Goal: Entertainment & Leisure: Consume media (video, audio)

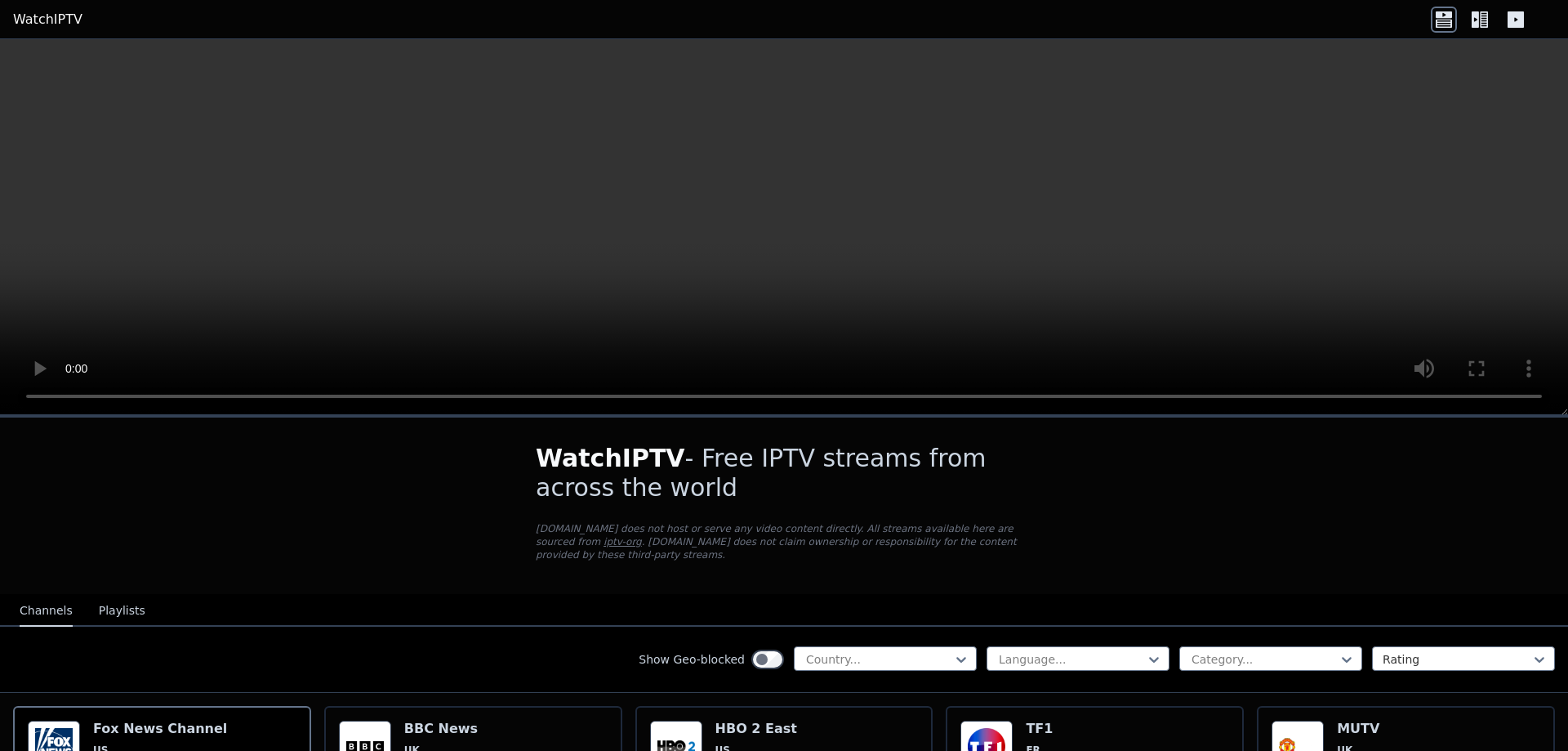
click at [119, 595] on button "Playlists" at bounding box center [122, 611] width 47 height 31
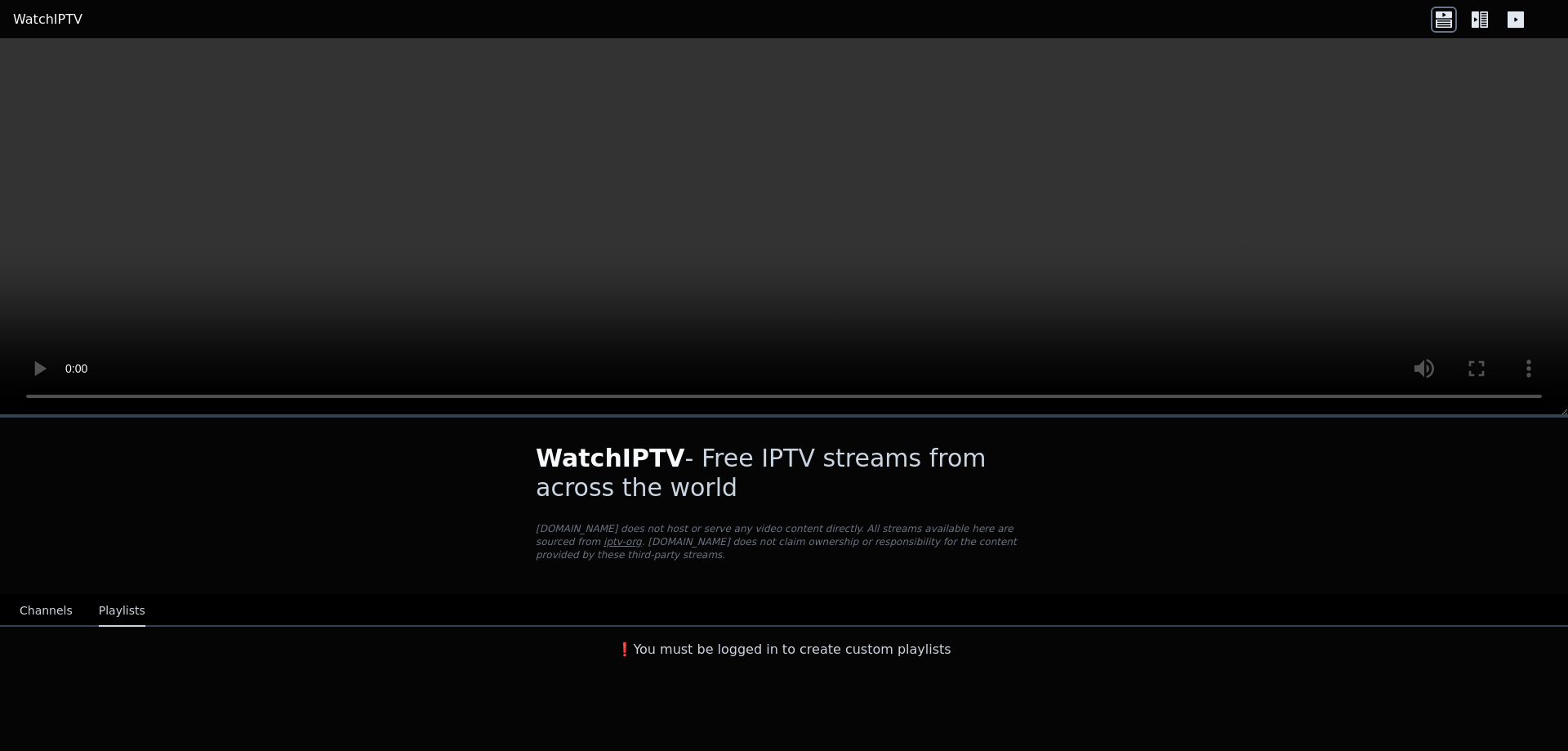
click at [47, 599] on button "Channels" at bounding box center [46, 611] width 53 height 31
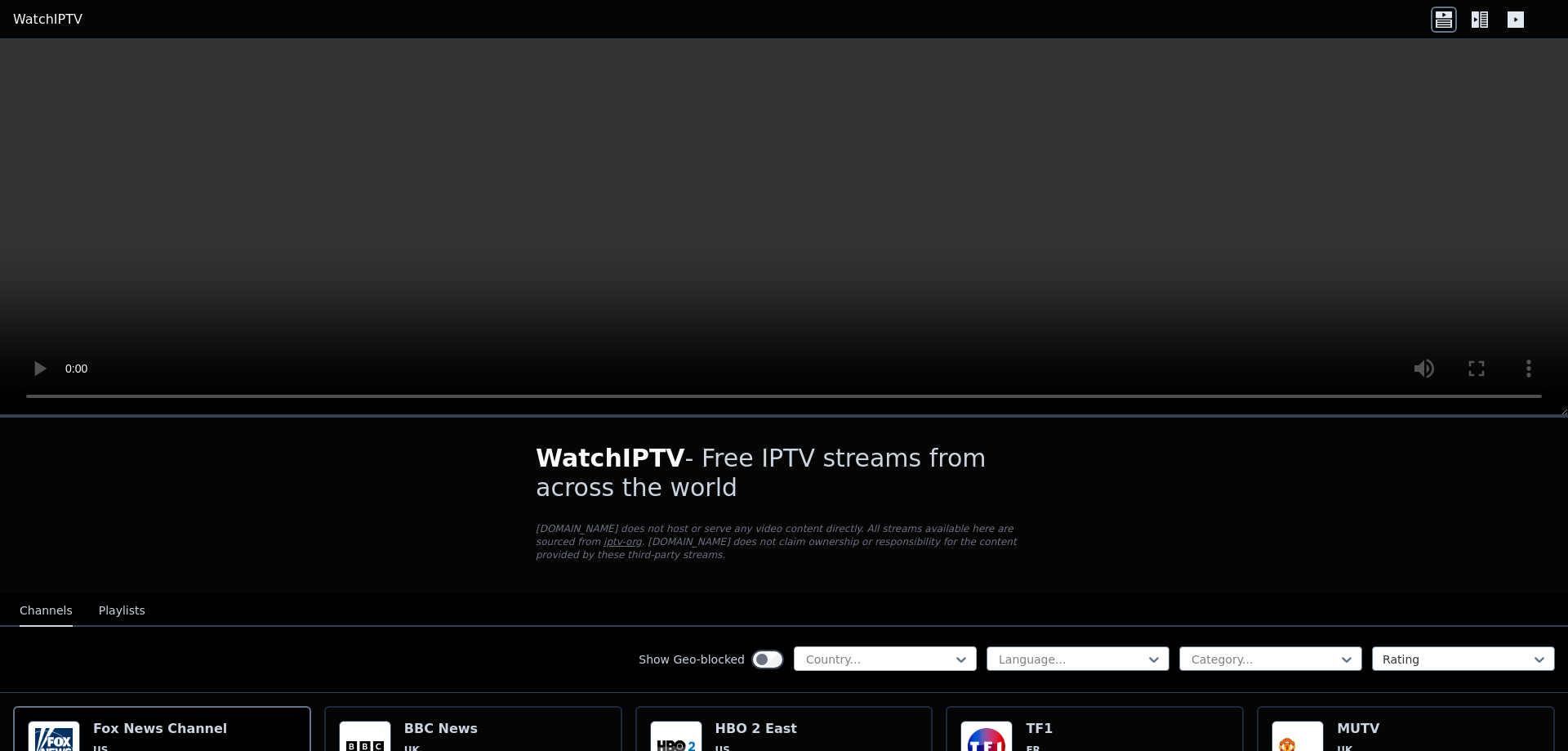
click at [848, 651] on div at bounding box center [879, 658] width 149 height 16
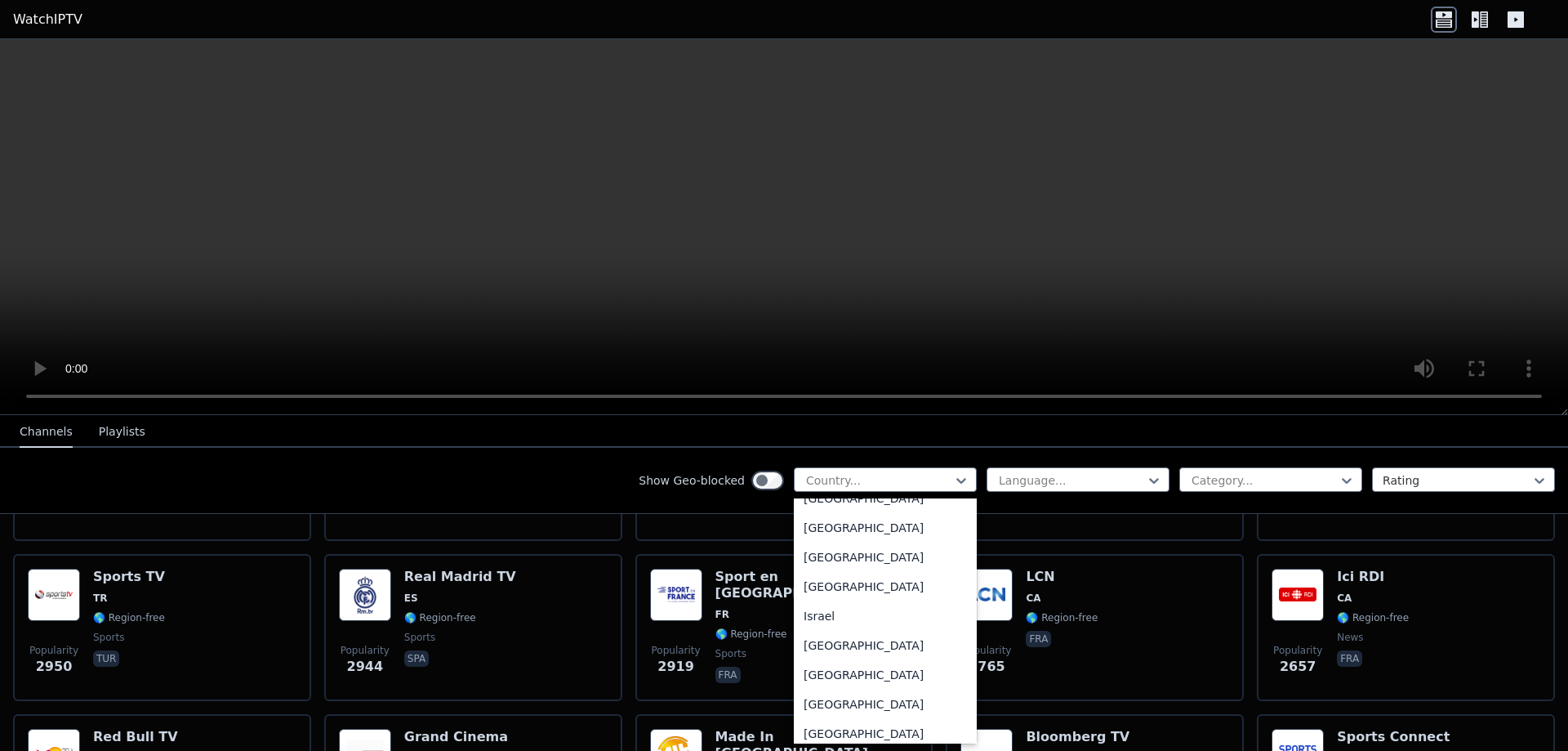
scroll to position [2613, 0]
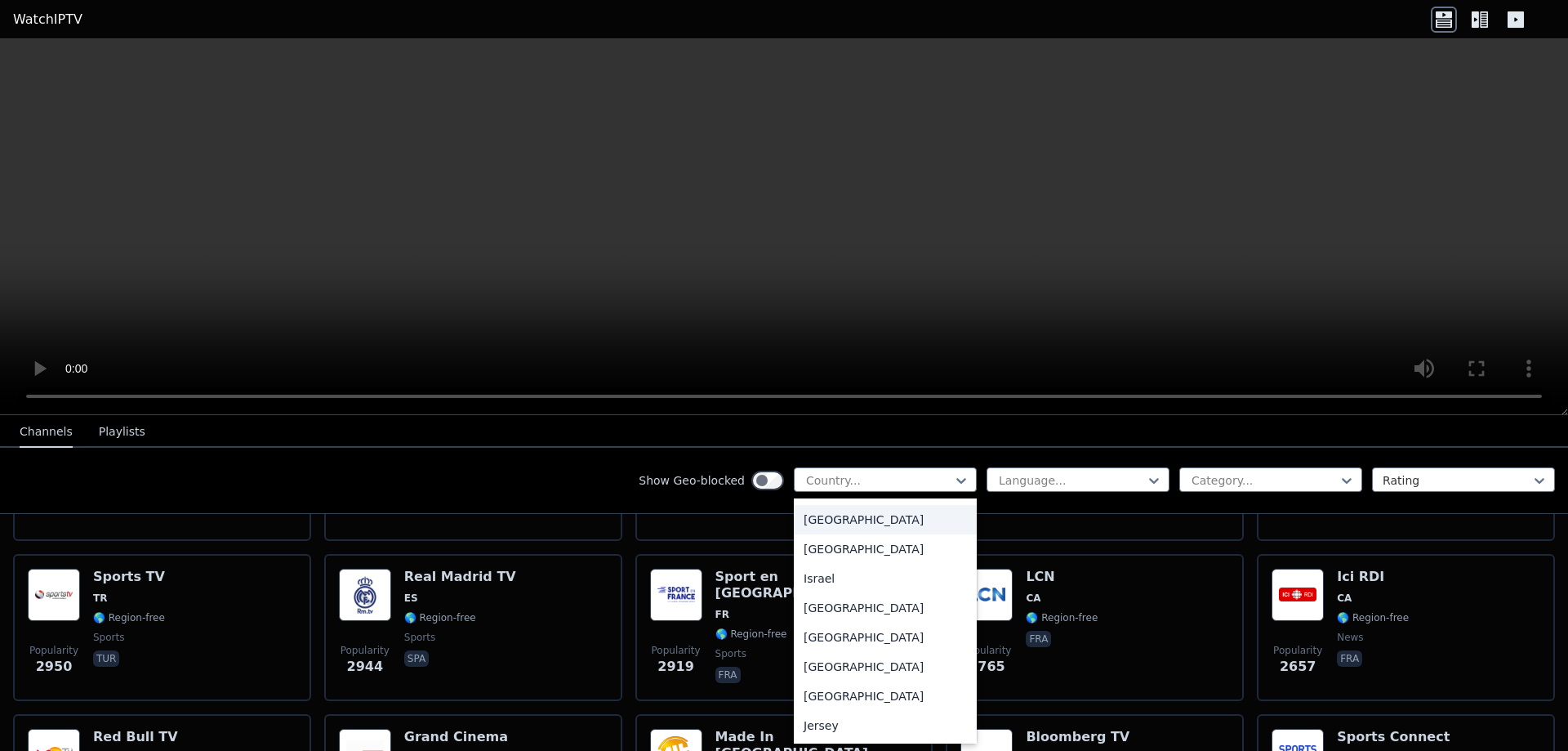
click at [817, 534] on div "[GEOGRAPHIC_DATA]" at bounding box center [885, 520] width 183 height 29
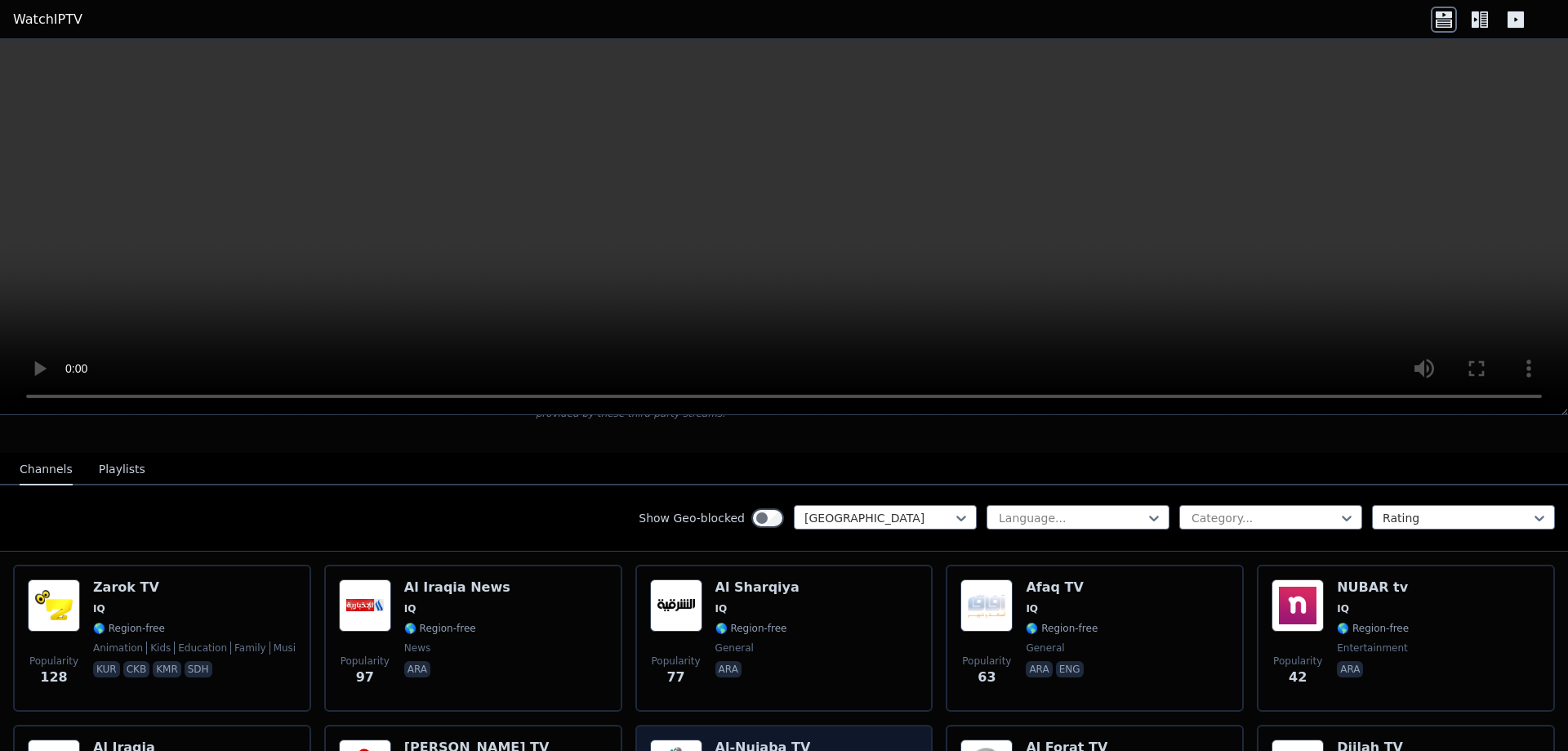
scroll to position [128, 0]
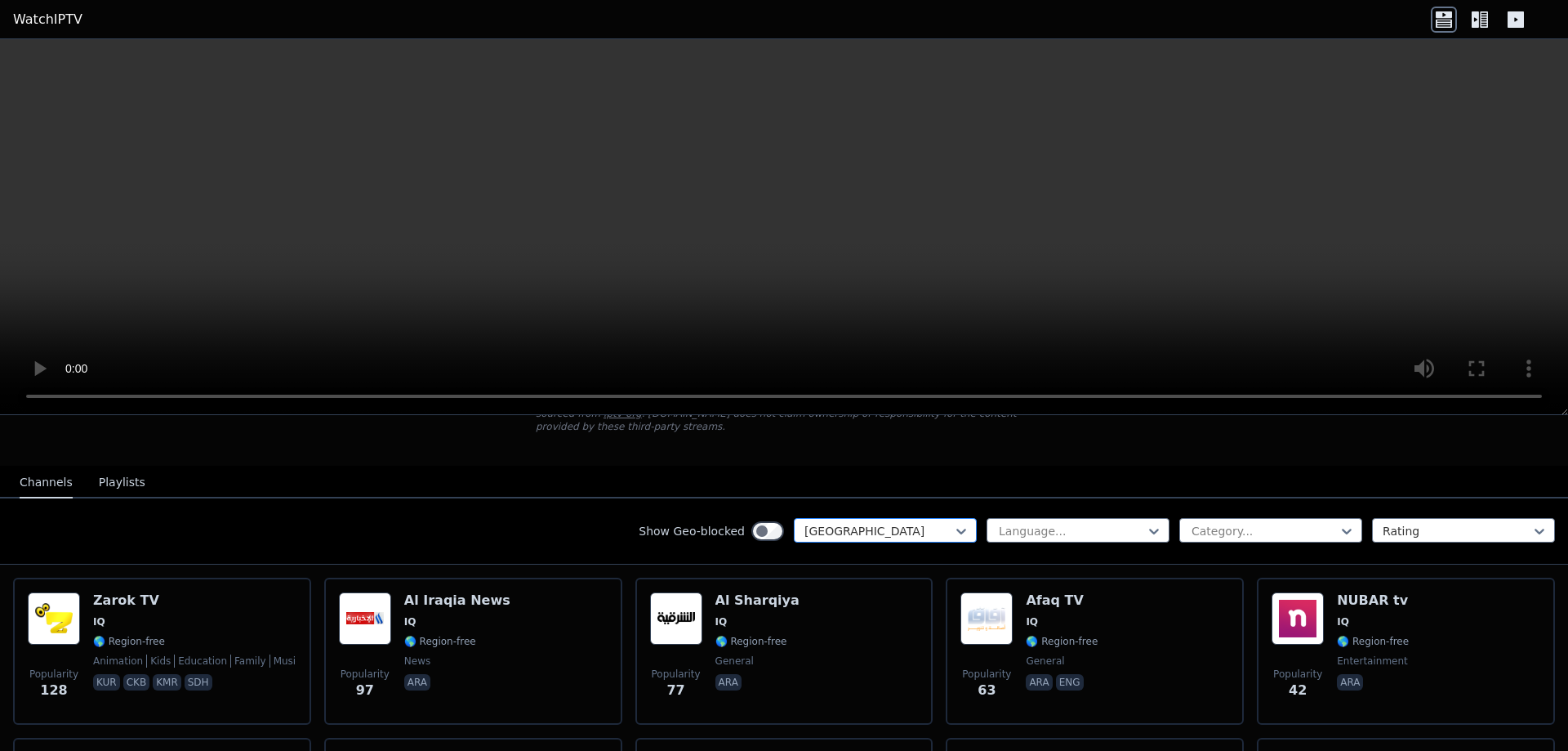
click at [860, 528] on div "[GEOGRAPHIC_DATA]" at bounding box center [885, 530] width 183 height 24
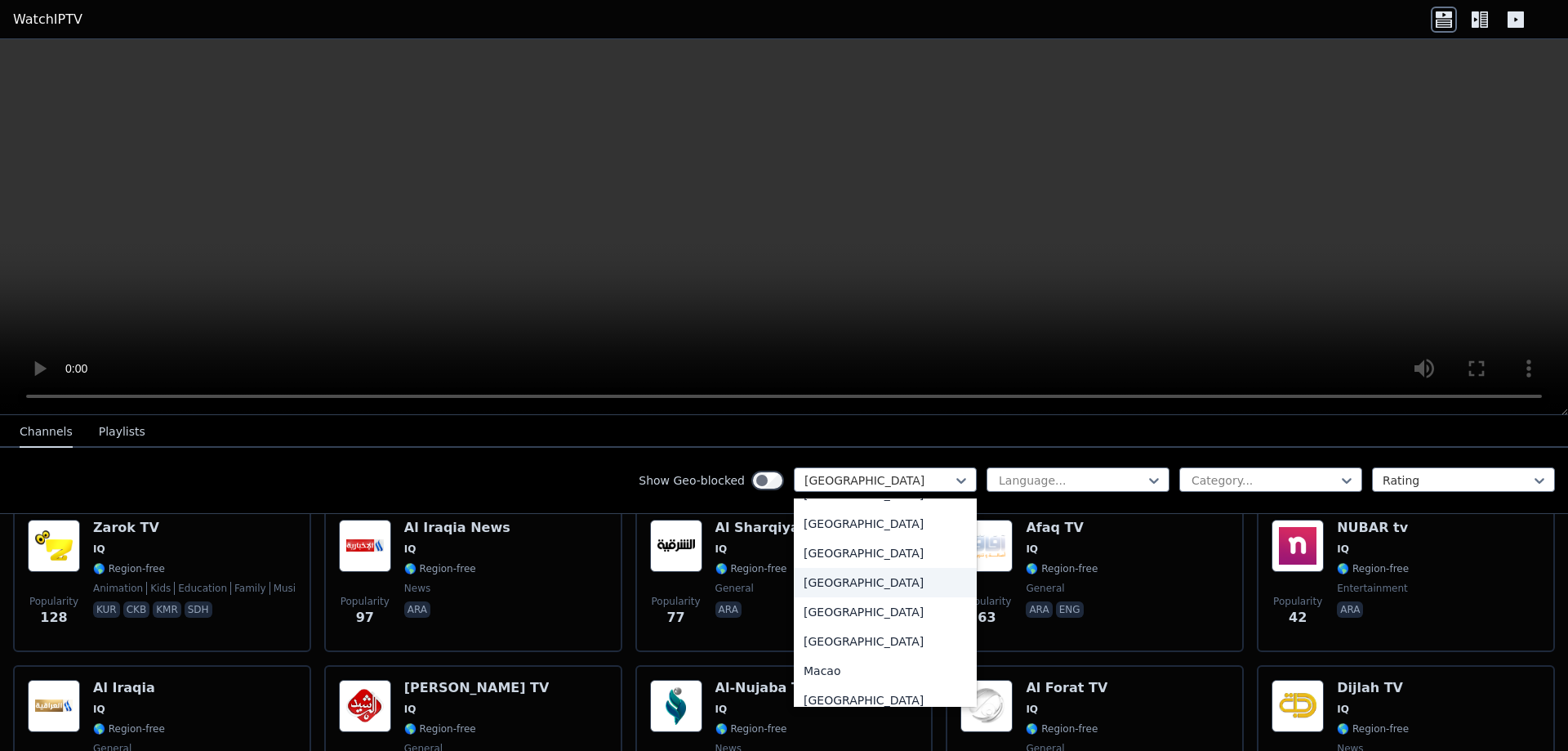
scroll to position [3084, 0]
click at [851, 534] on div "[GEOGRAPHIC_DATA]" at bounding box center [885, 520] width 183 height 29
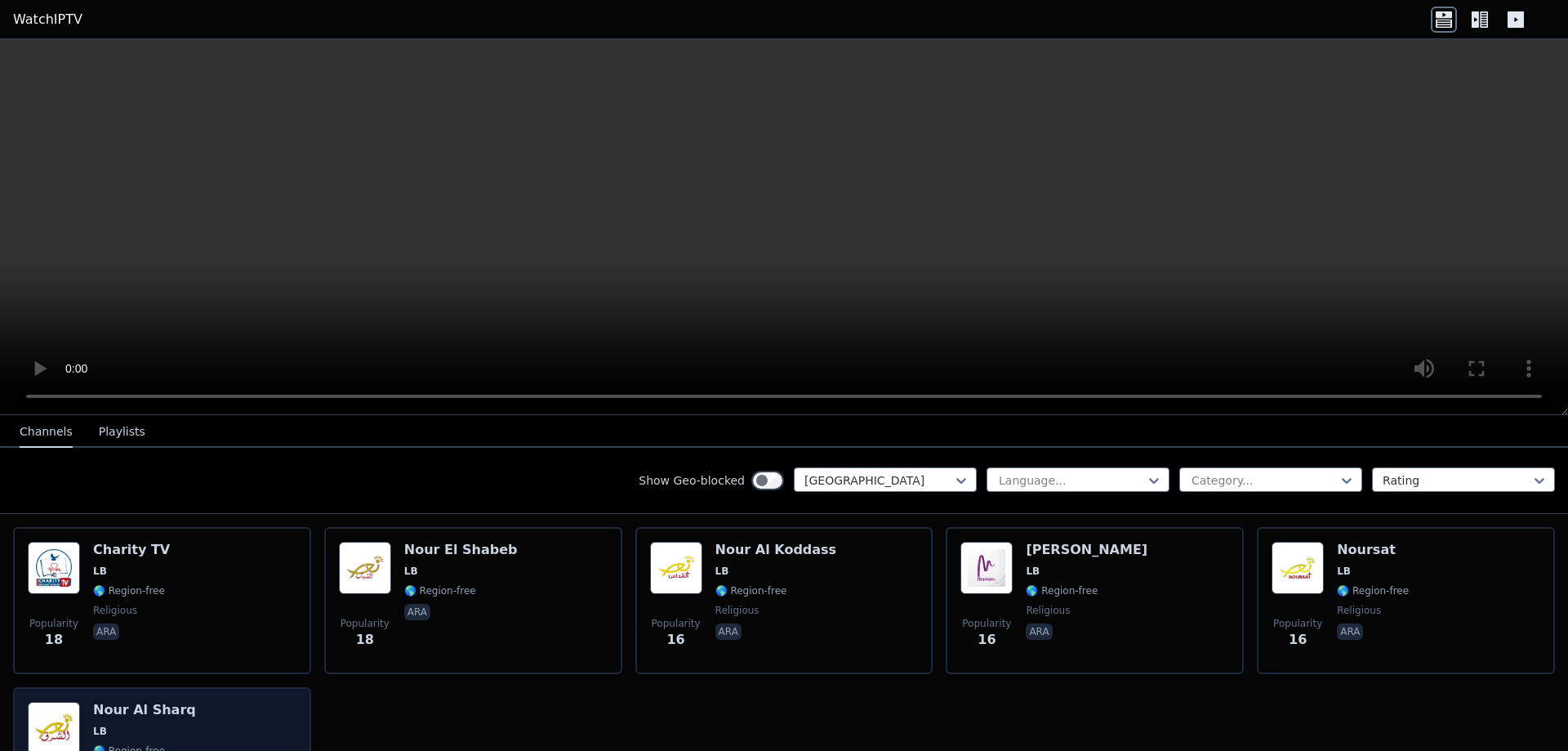
scroll to position [528, 0]
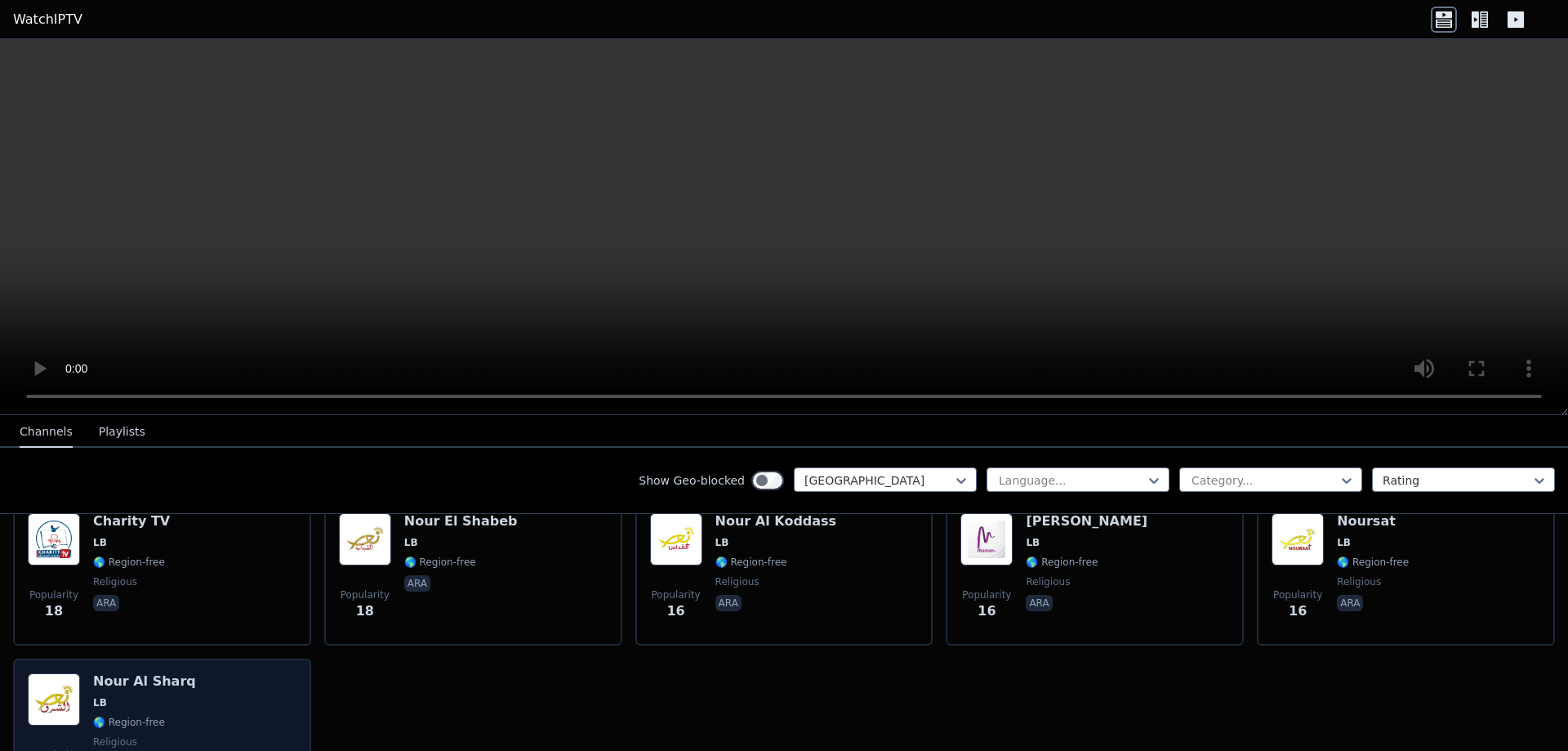
click at [186, 686] on div "Popularity 15 Nour Al Sharq LB 🌎 Region-free religious ara" at bounding box center [162, 732] width 269 height 118
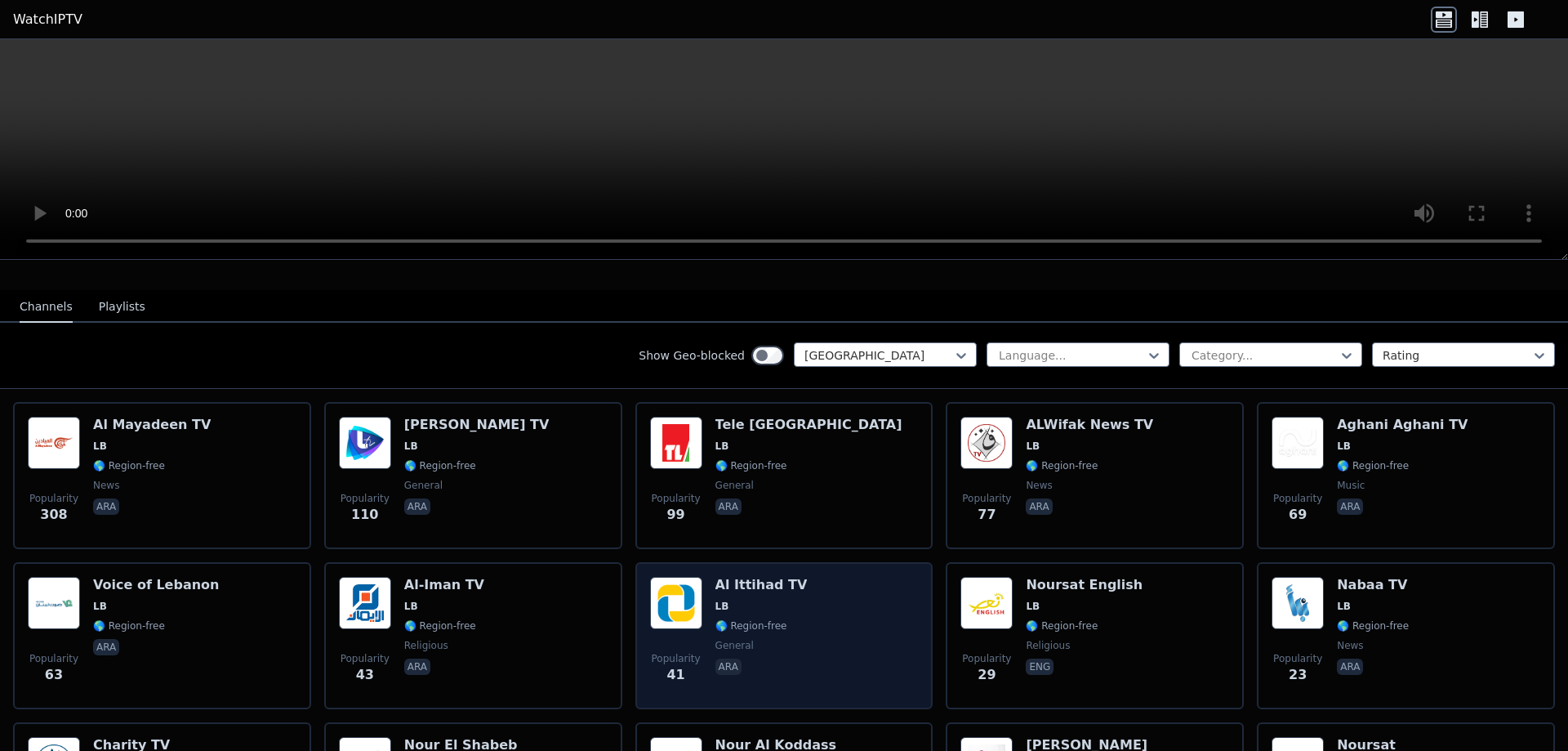
scroll to position [120, 0]
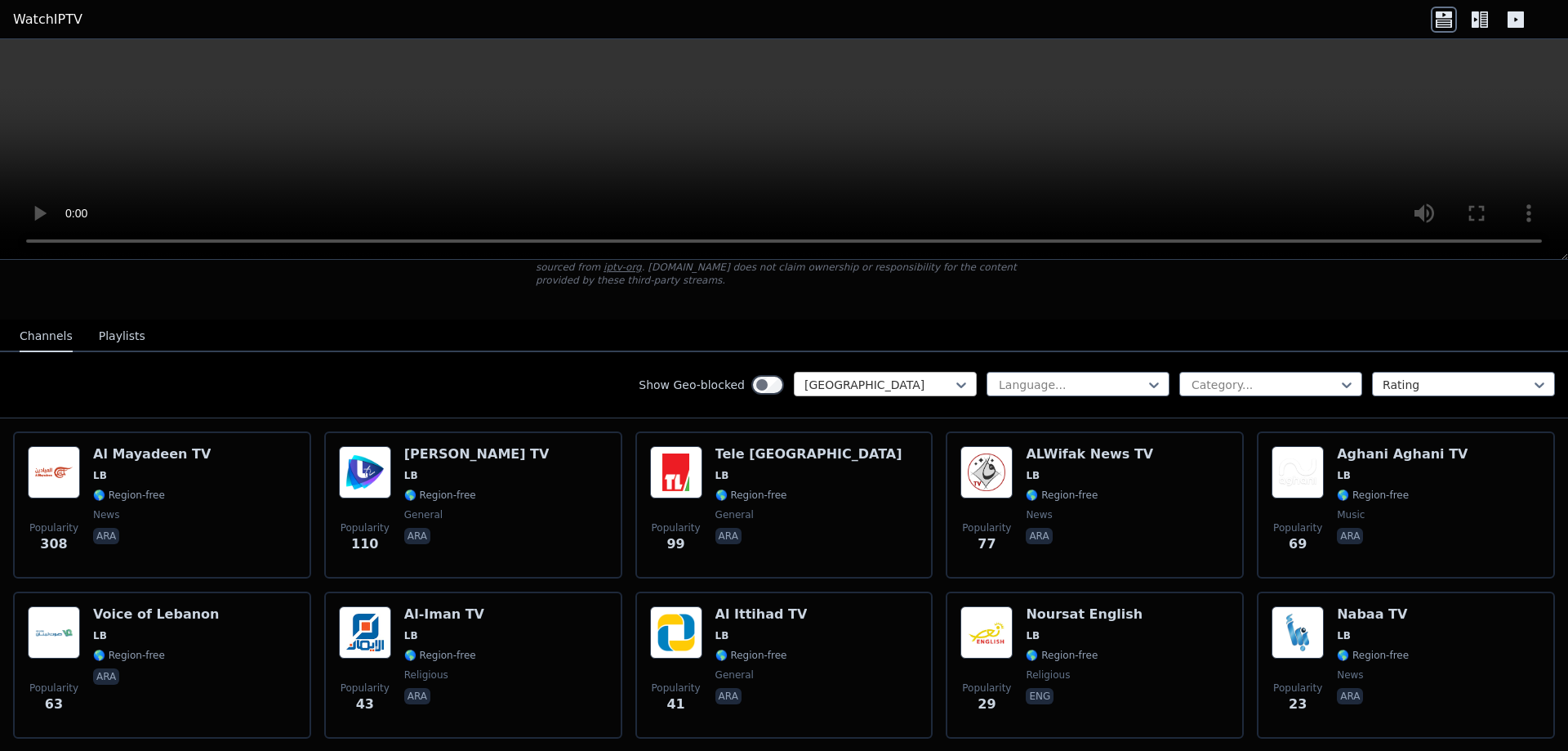
click at [865, 377] on div at bounding box center [879, 385] width 149 height 16
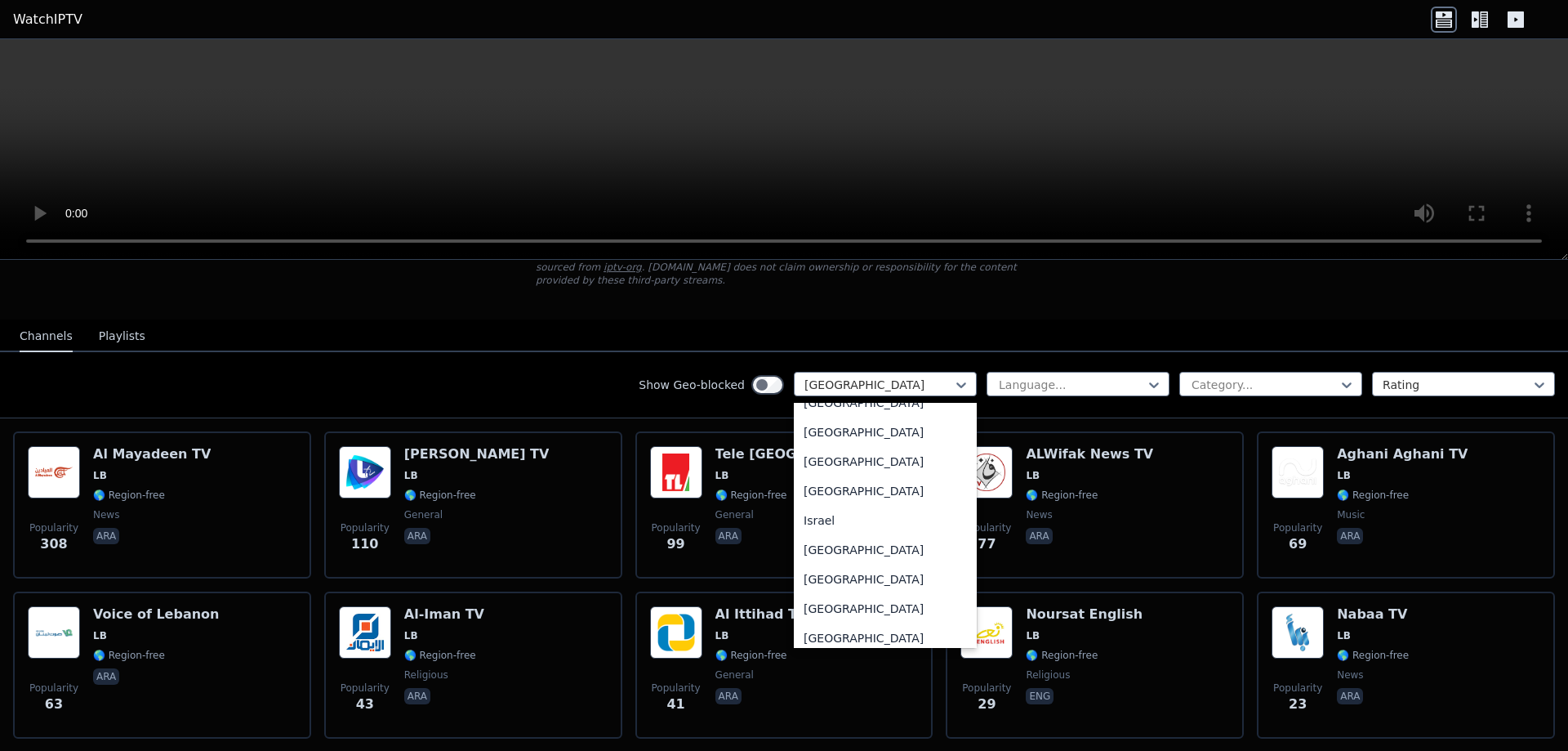
scroll to position [2574, 0]
click at [880, 465] on div "[GEOGRAPHIC_DATA]" at bounding box center [885, 463] width 183 height 29
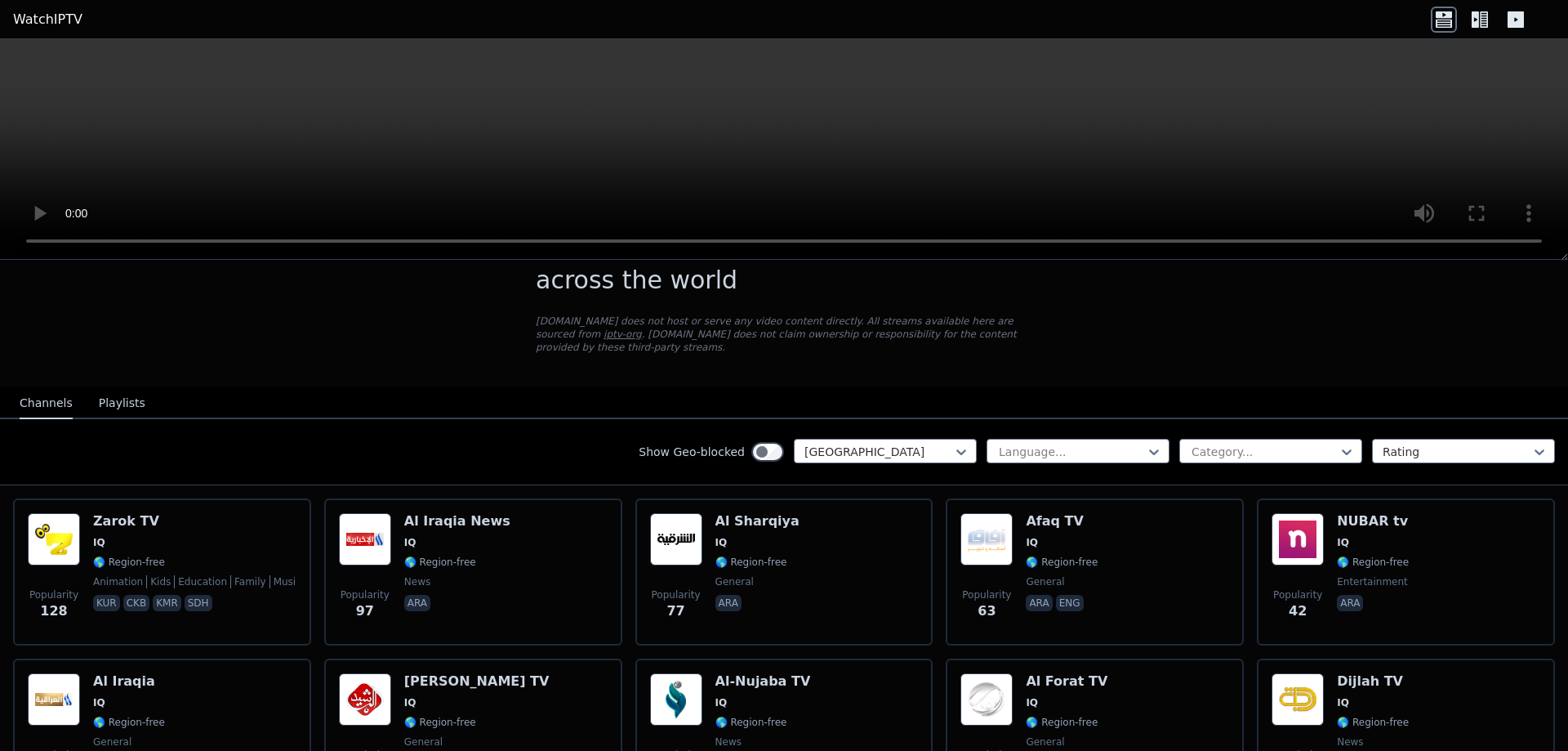
scroll to position [37, 0]
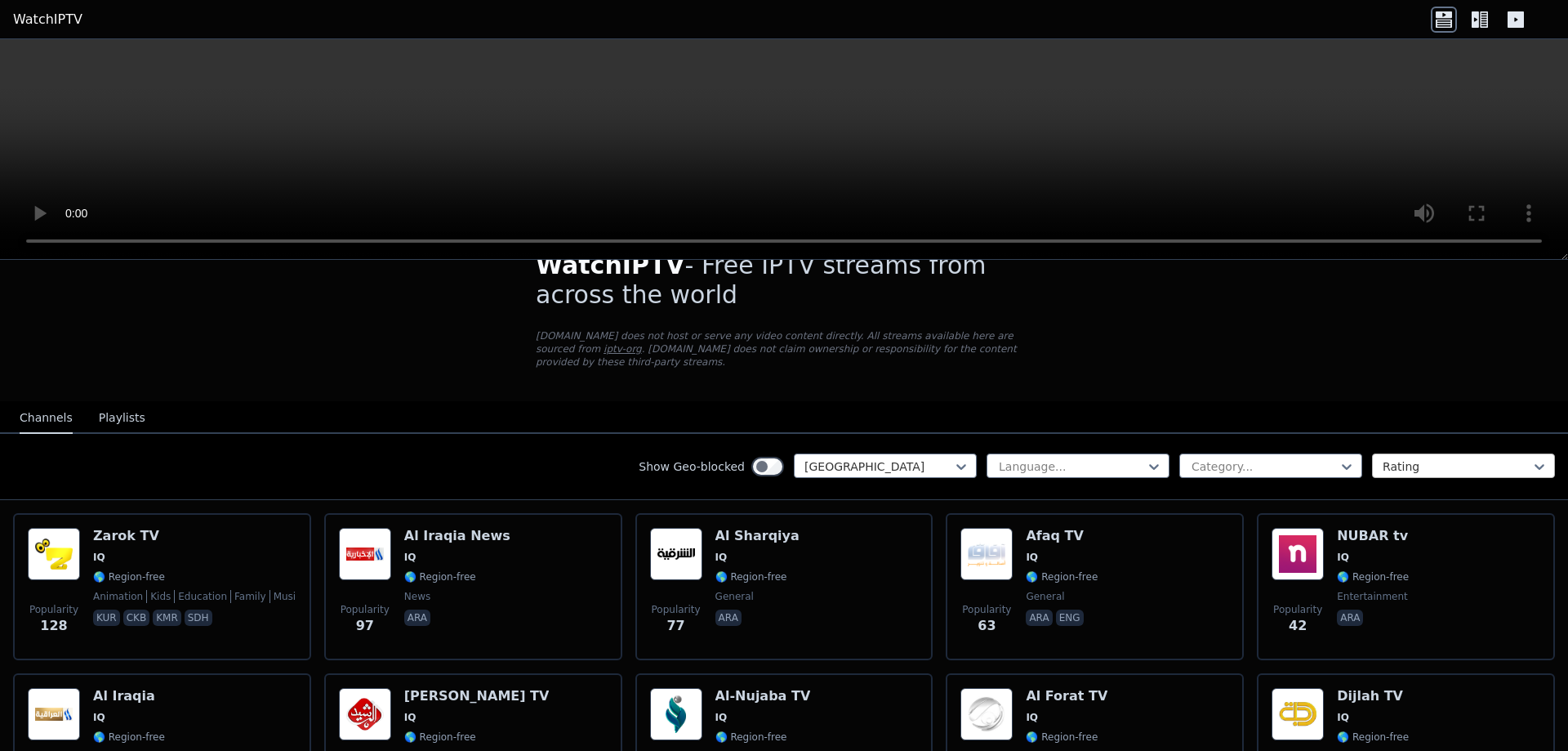
click at [1441, 460] on div at bounding box center [1457, 466] width 149 height 16
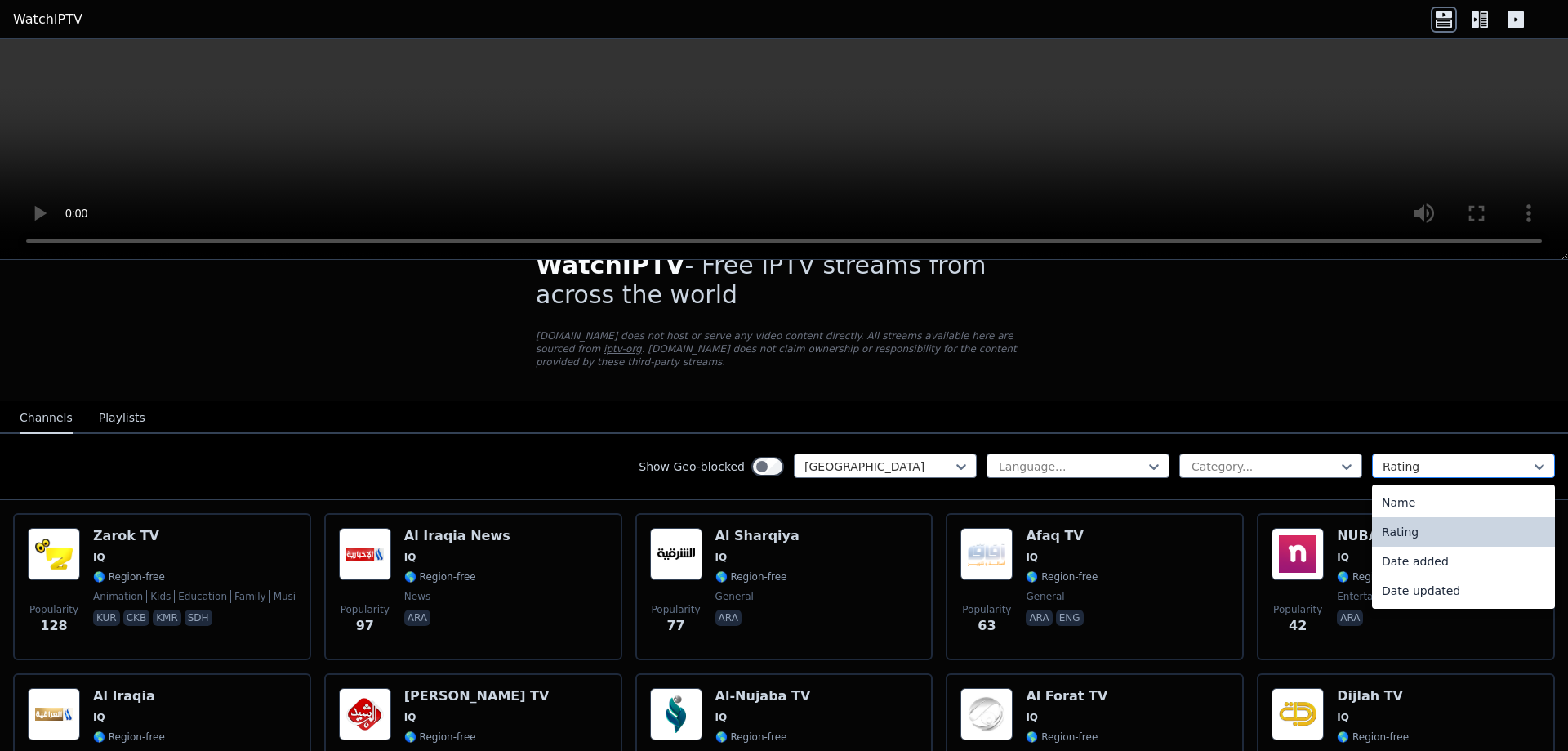
click at [1438, 458] on div at bounding box center [1457, 466] width 149 height 16
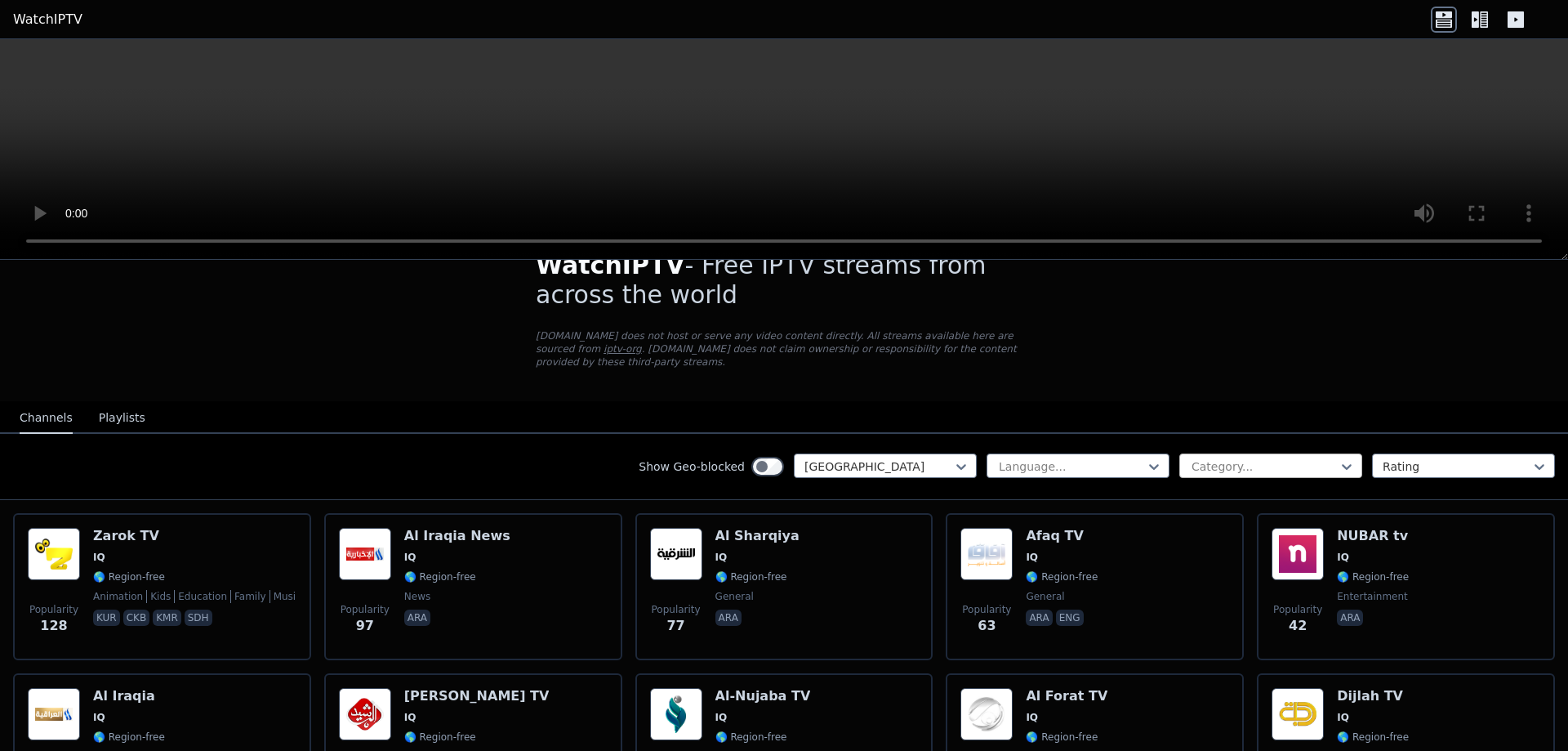
click at [1249, 458] on div at bounding box center [1265, 466] width 149 height 16
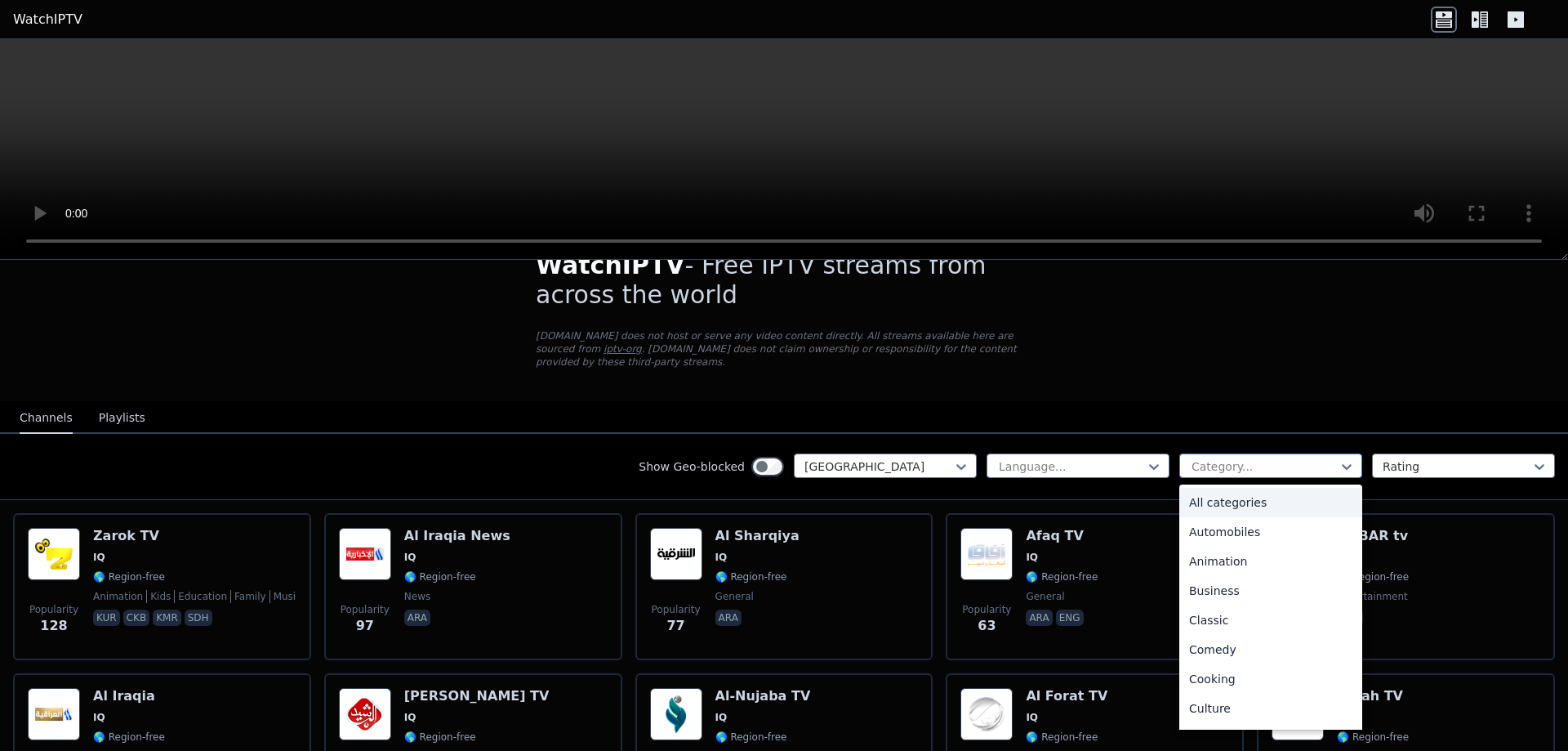
drag, startPoint x: 1249, startPoint y: 449, endPoint x: 1126, endPoint y: 442, distance: 123.2
click at [1248, 458] on div at bounding box center [1265, 466] width 149 height 16
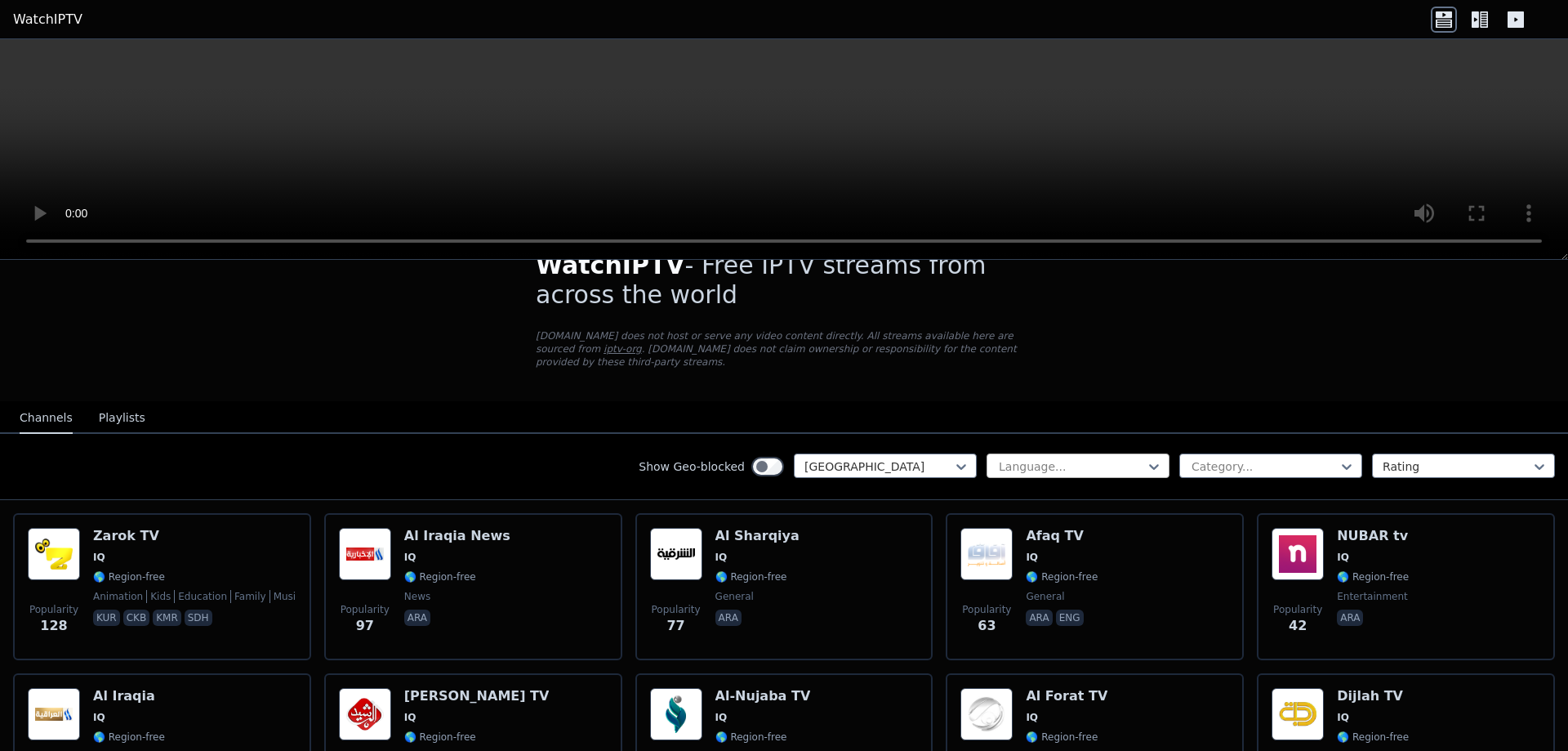
click at [1066, 453] on div "Language..." at bounding box center [1078, 465] width 183 height 24
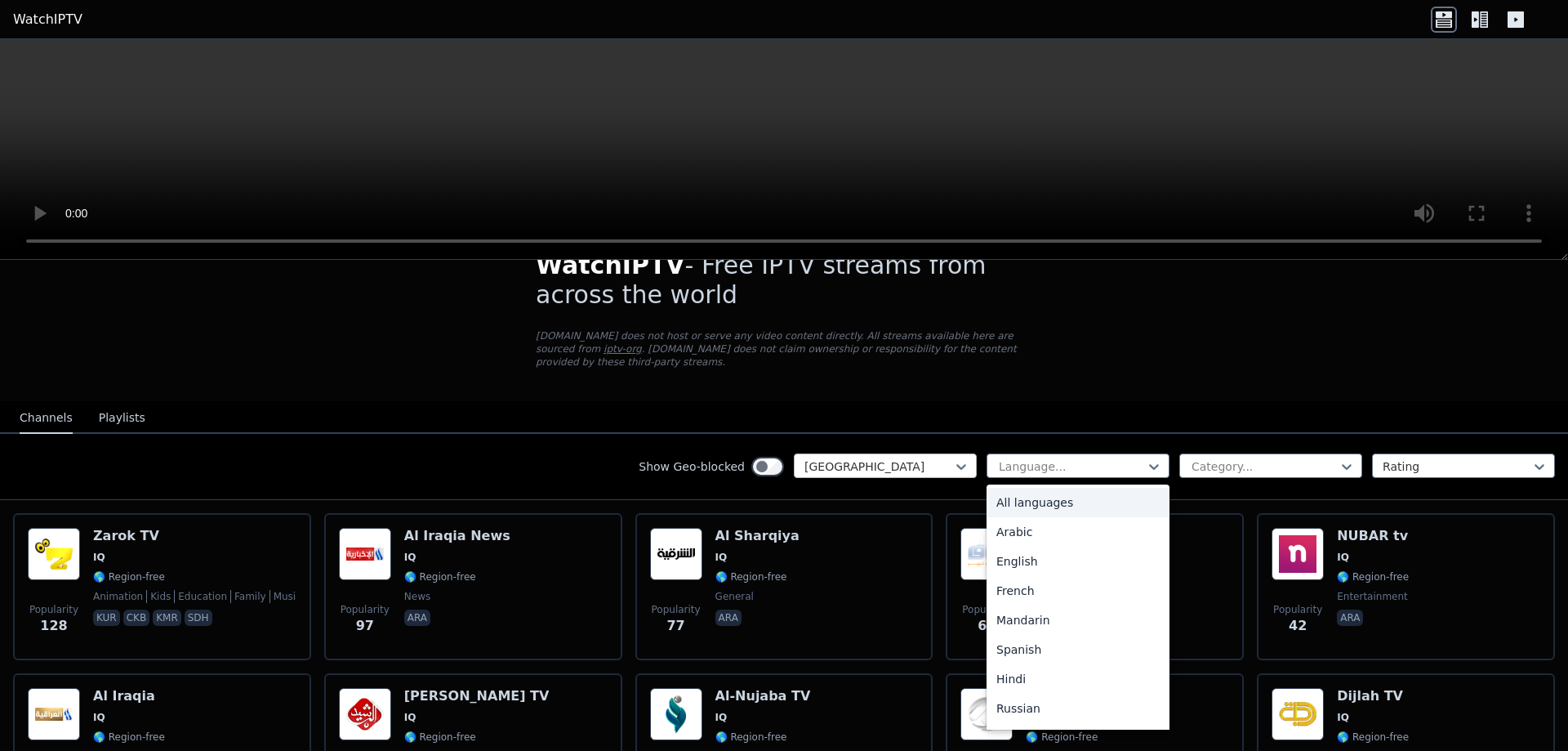
drag, startPoint x: 1065, startPoint y: 447, endPoint x: 937, endPoint y: 443, distance: 128.1
click at [1060, 458] on div at bounding box center [1072, 466] width 149 height 16
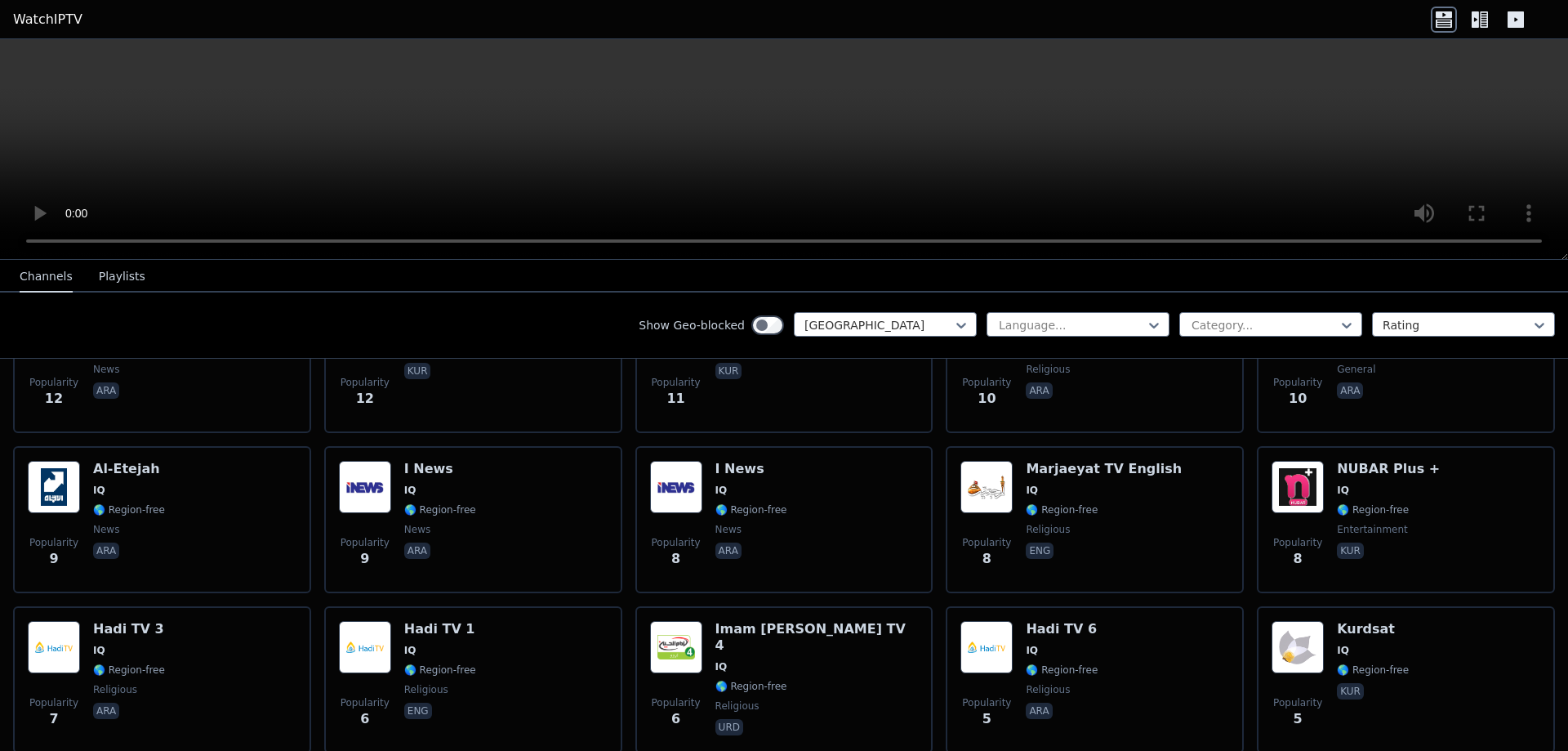
scroll to position [1443, 0]
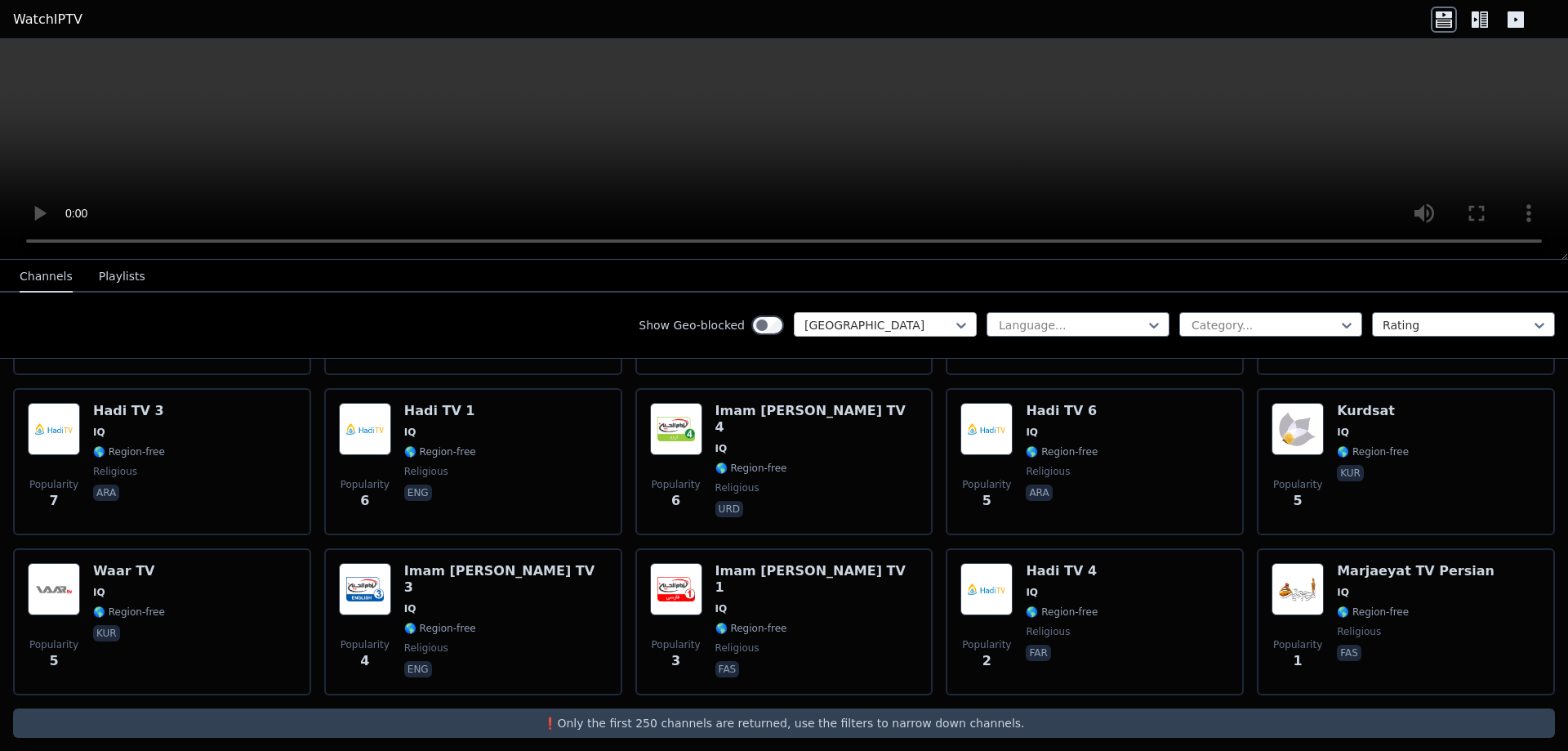
click at [853, 331] on div at bounding box center [879, 325] width 149 height 16
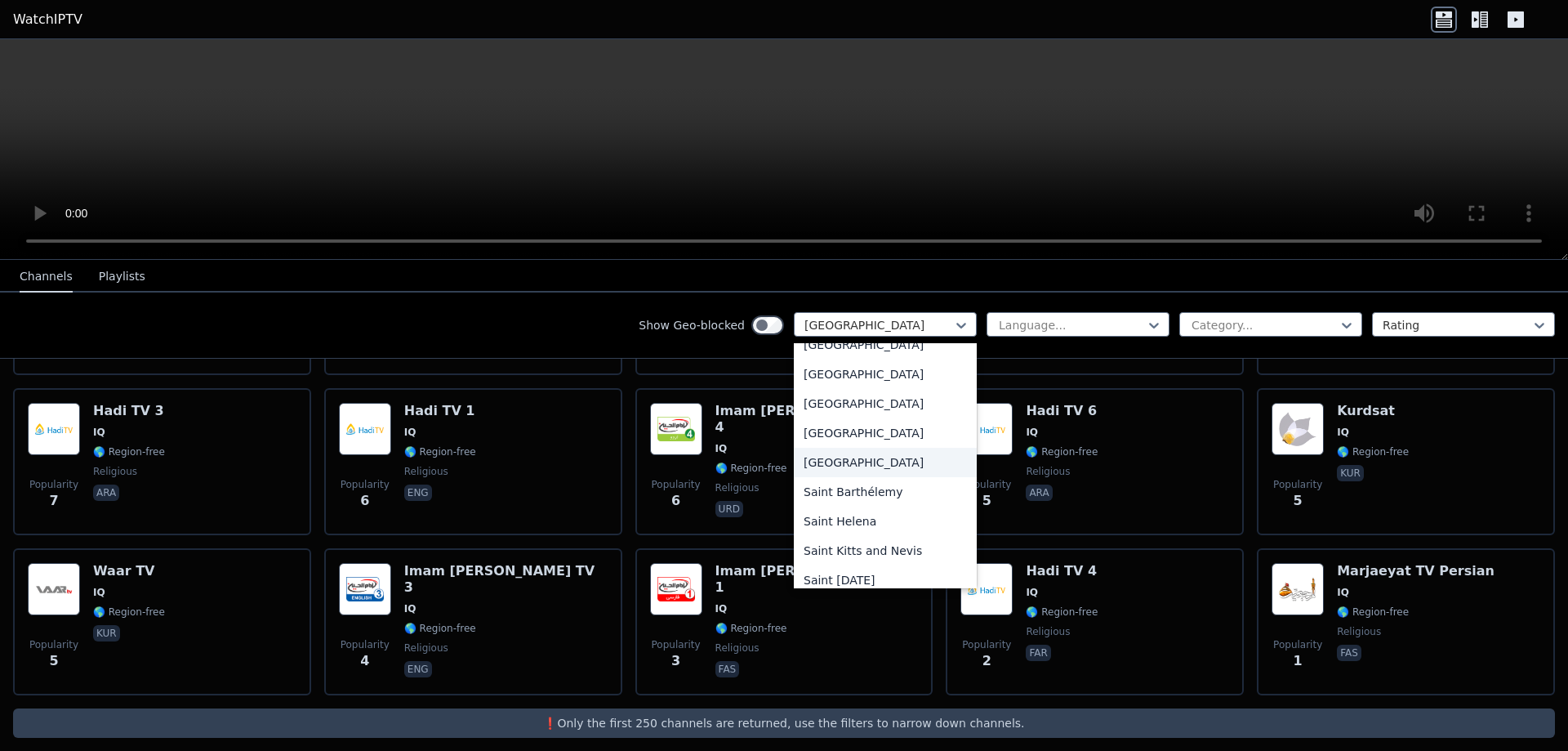
scroll to position [4391, 0]
click at [832, 418] on div "[GEOGRAPHIC_DATA]" at bounding box center [885, 426] width 183 height 29
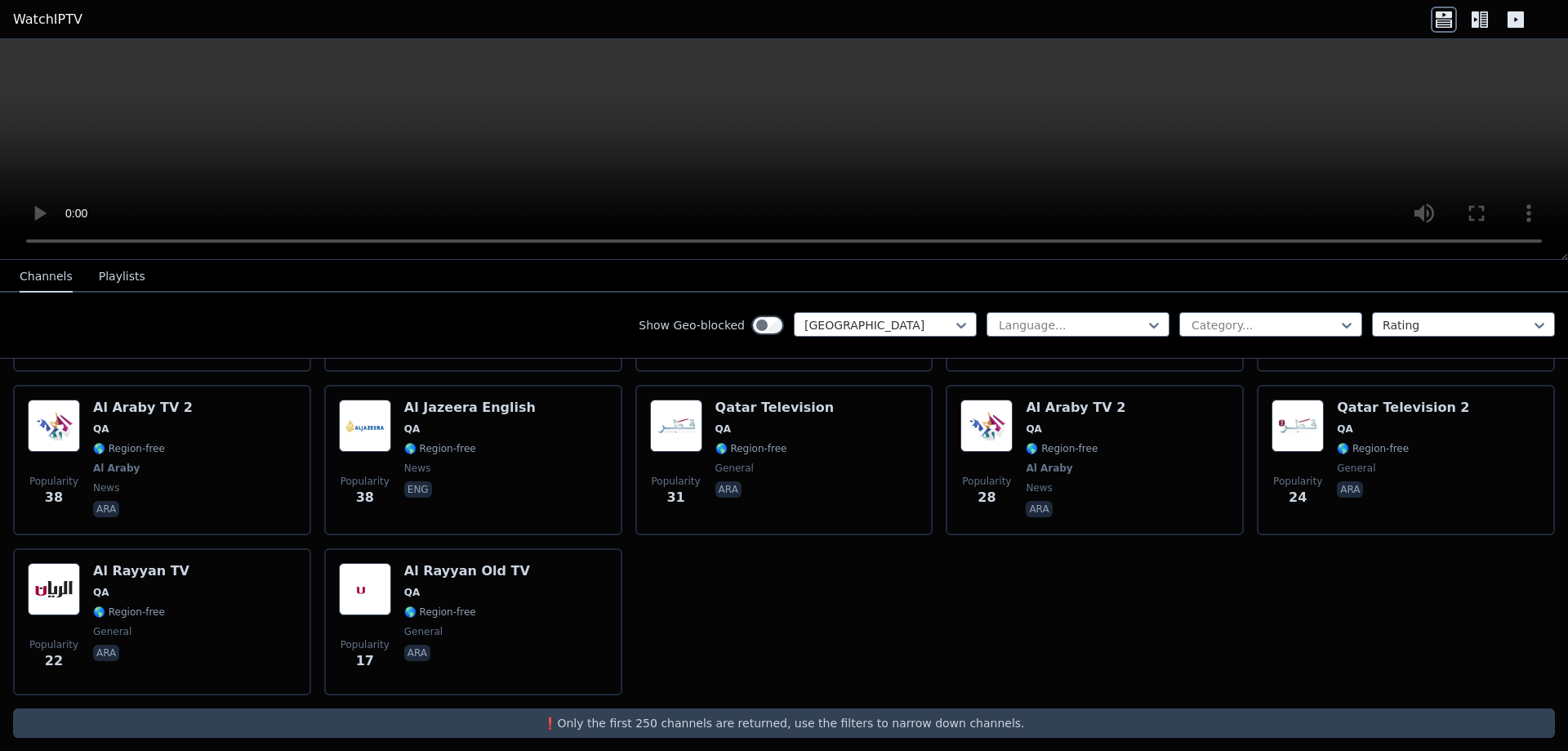
scroll to position [408, 0]
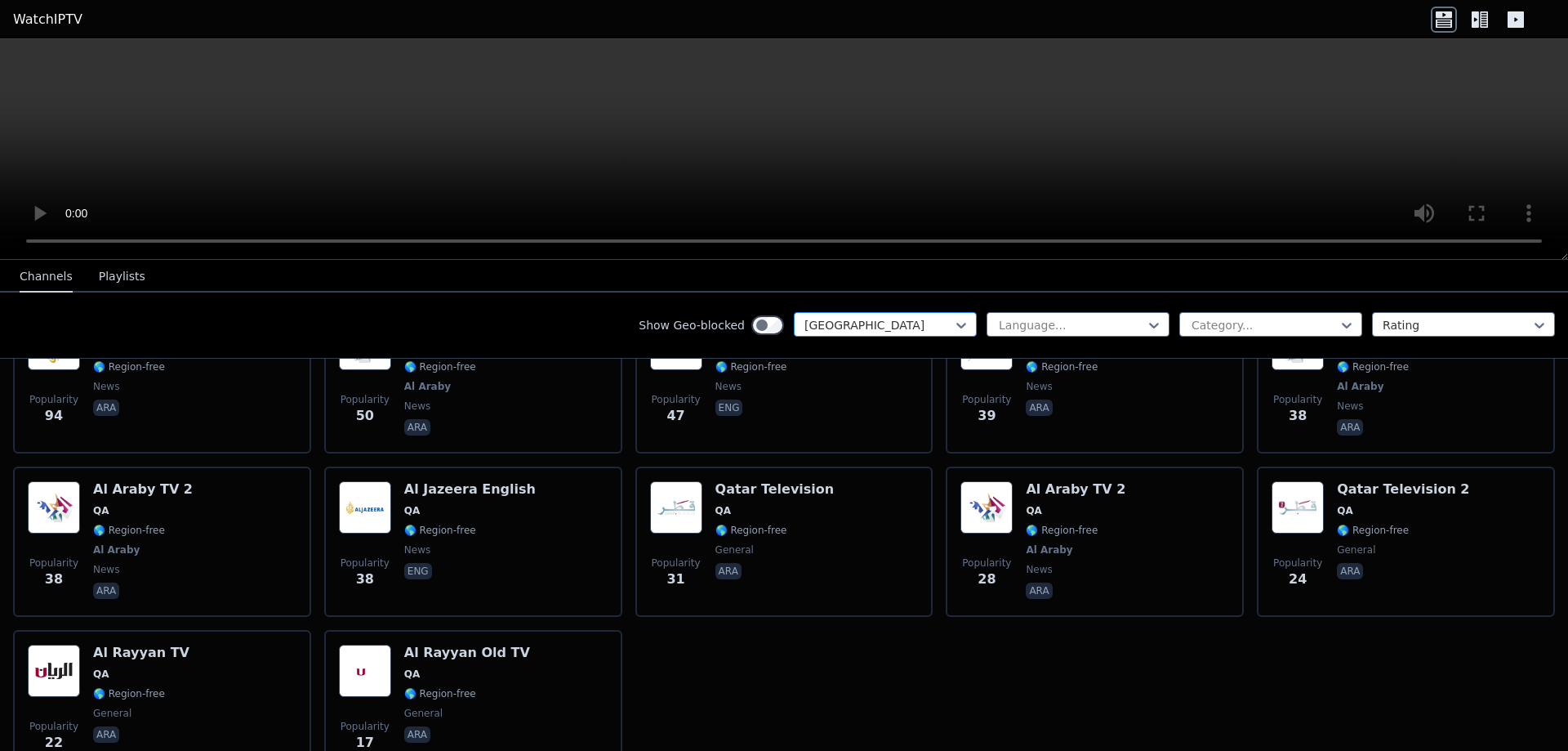
click at [903, 328] on div at bounding box center [879, 325] width 149 height 16
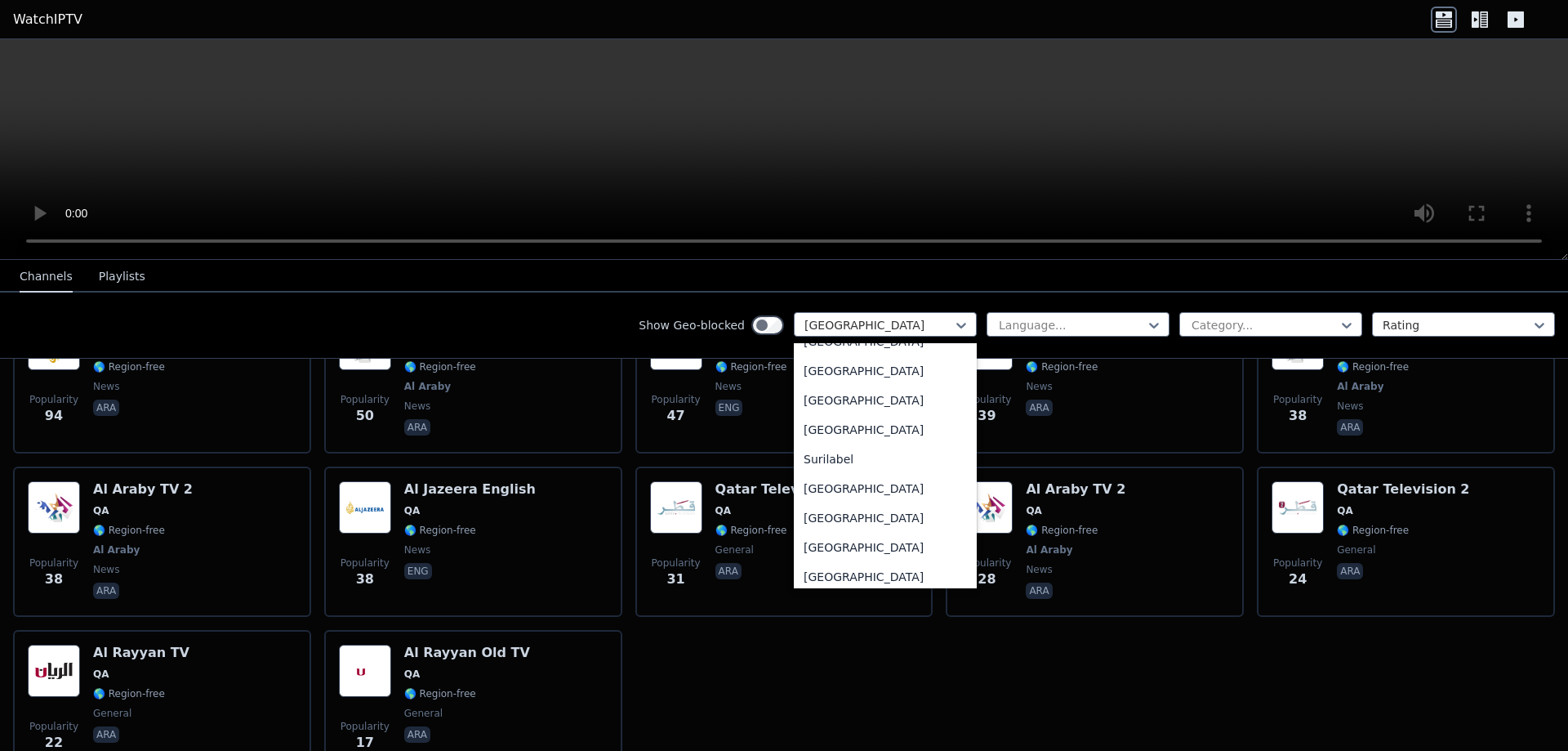
scroll to position [5071, 0]
click at [874, 429] on div "[GEOGRAPHIC_DATA]" at bounding box center [885, 423] width 183 height 29
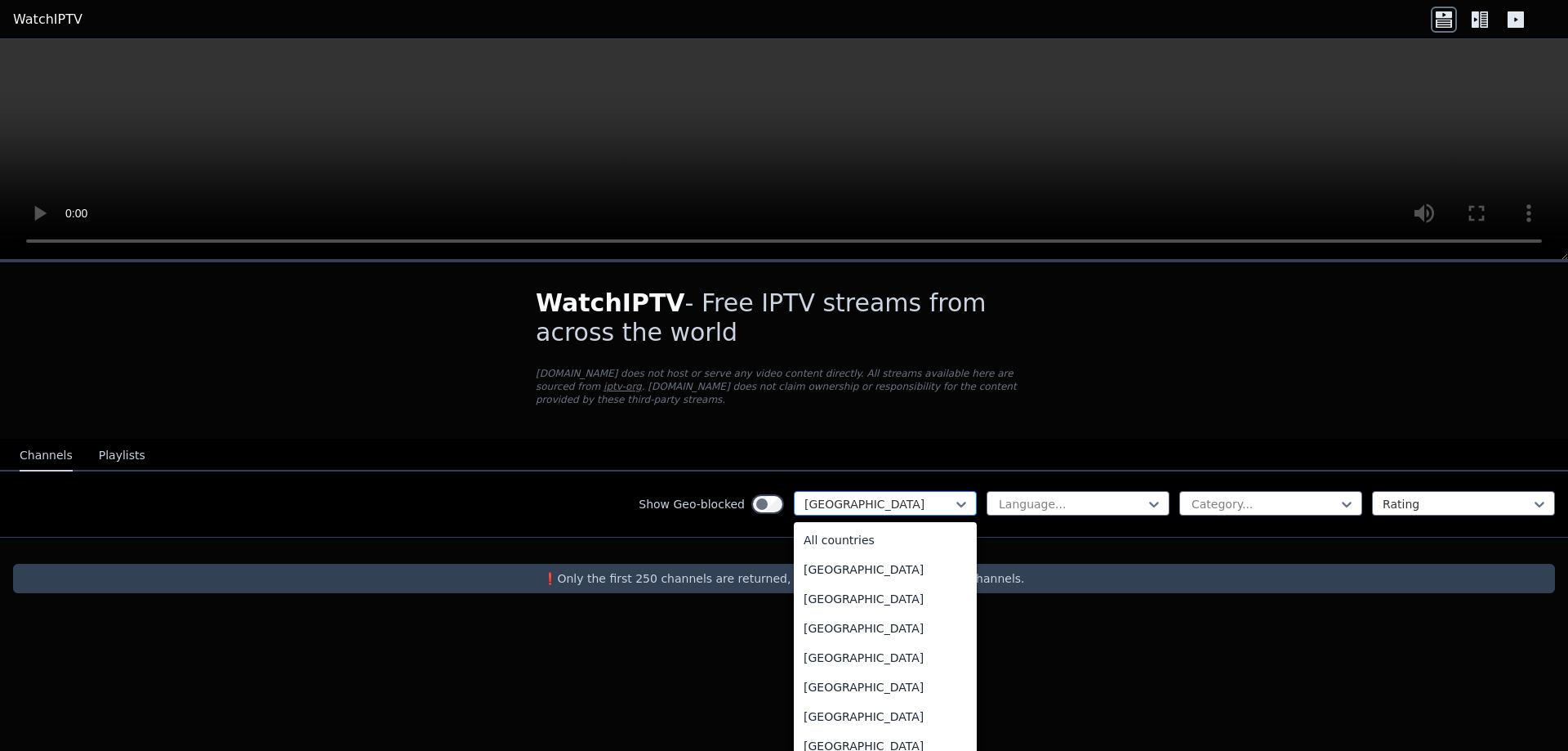
click at [862, 497] on div at bounding box center [879, 503] width 149 height 16
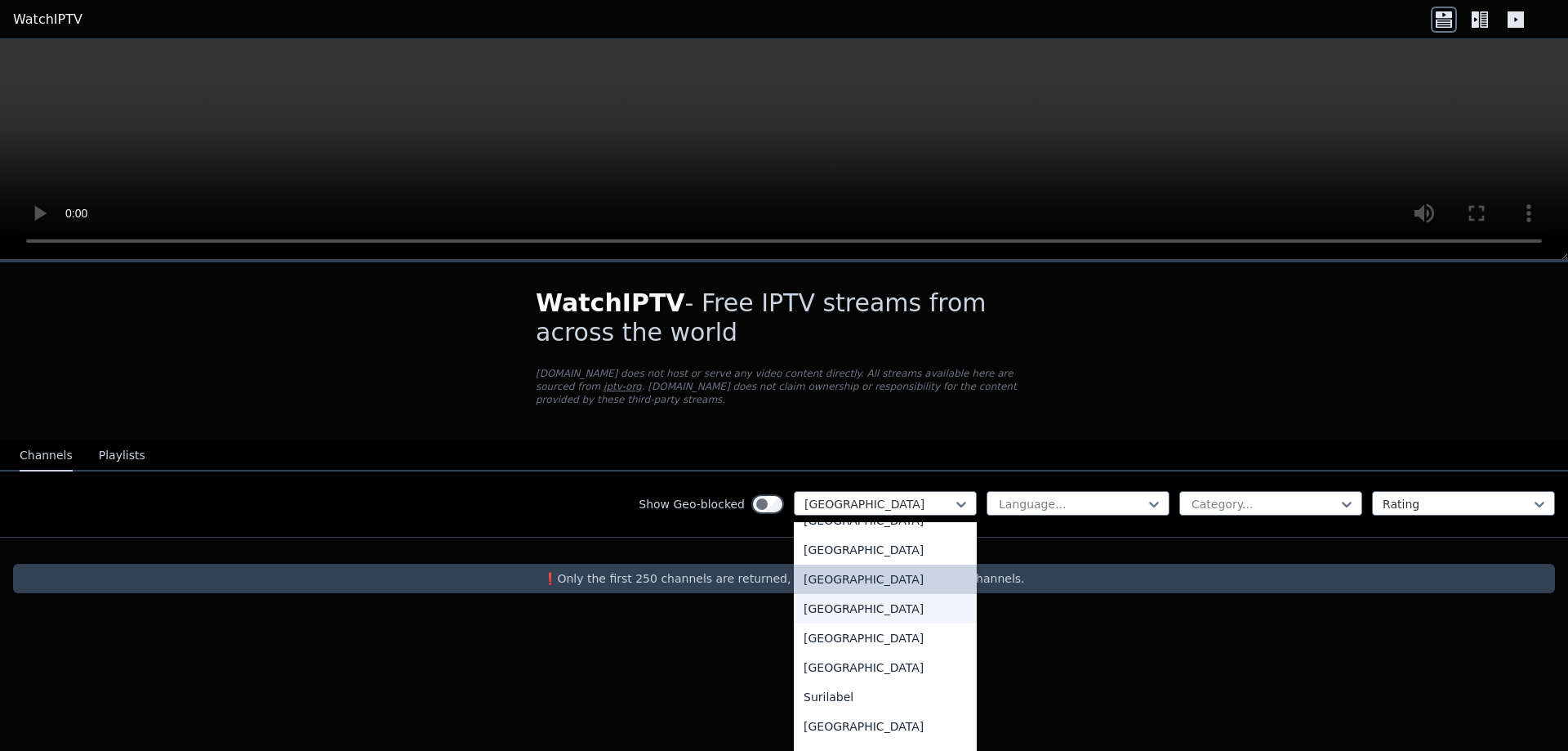
scroll to position [5175, 0]
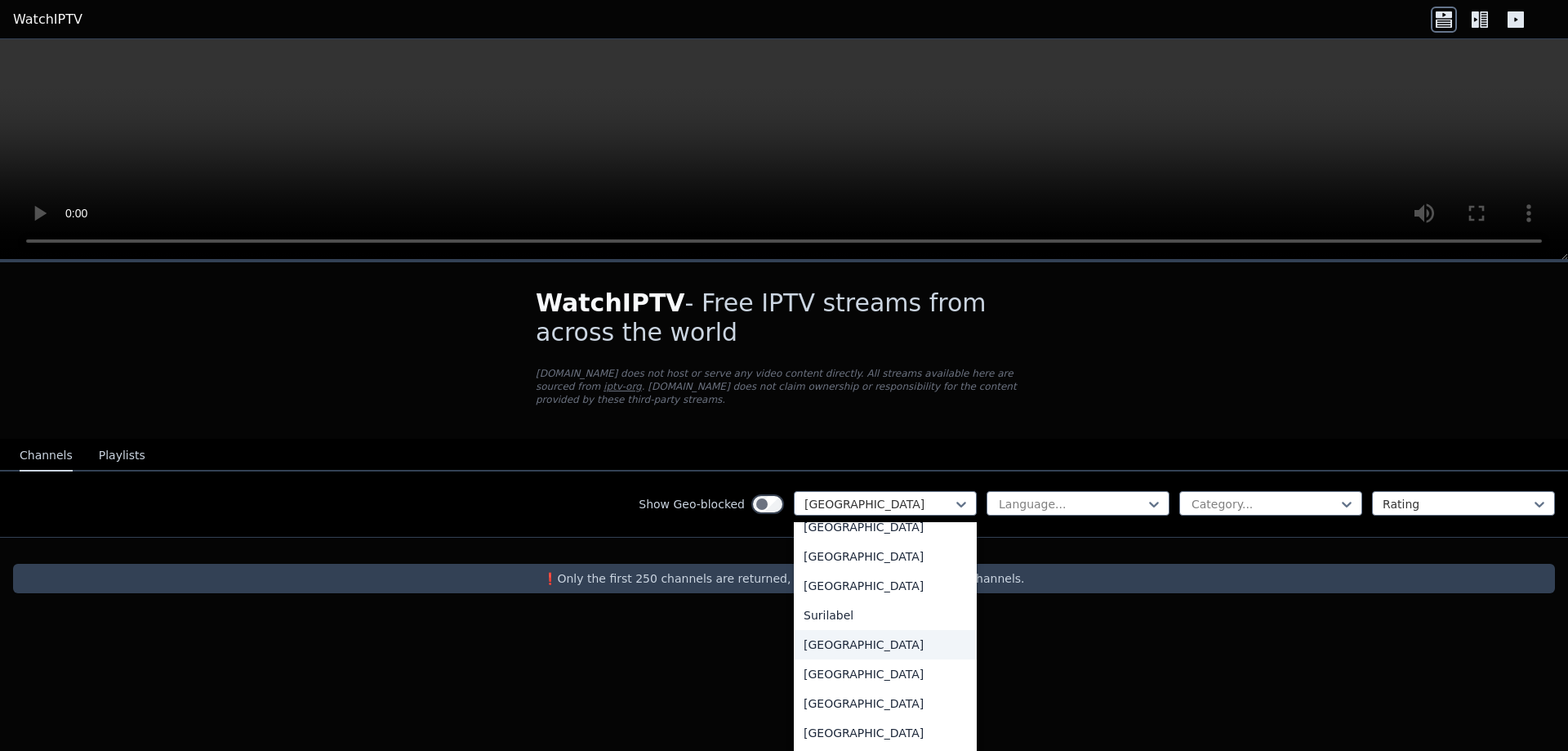
click at [876, 630] on div "[GEOGRAPHIC_DATA]" at bounding box center [885, 644] width 183 height 29
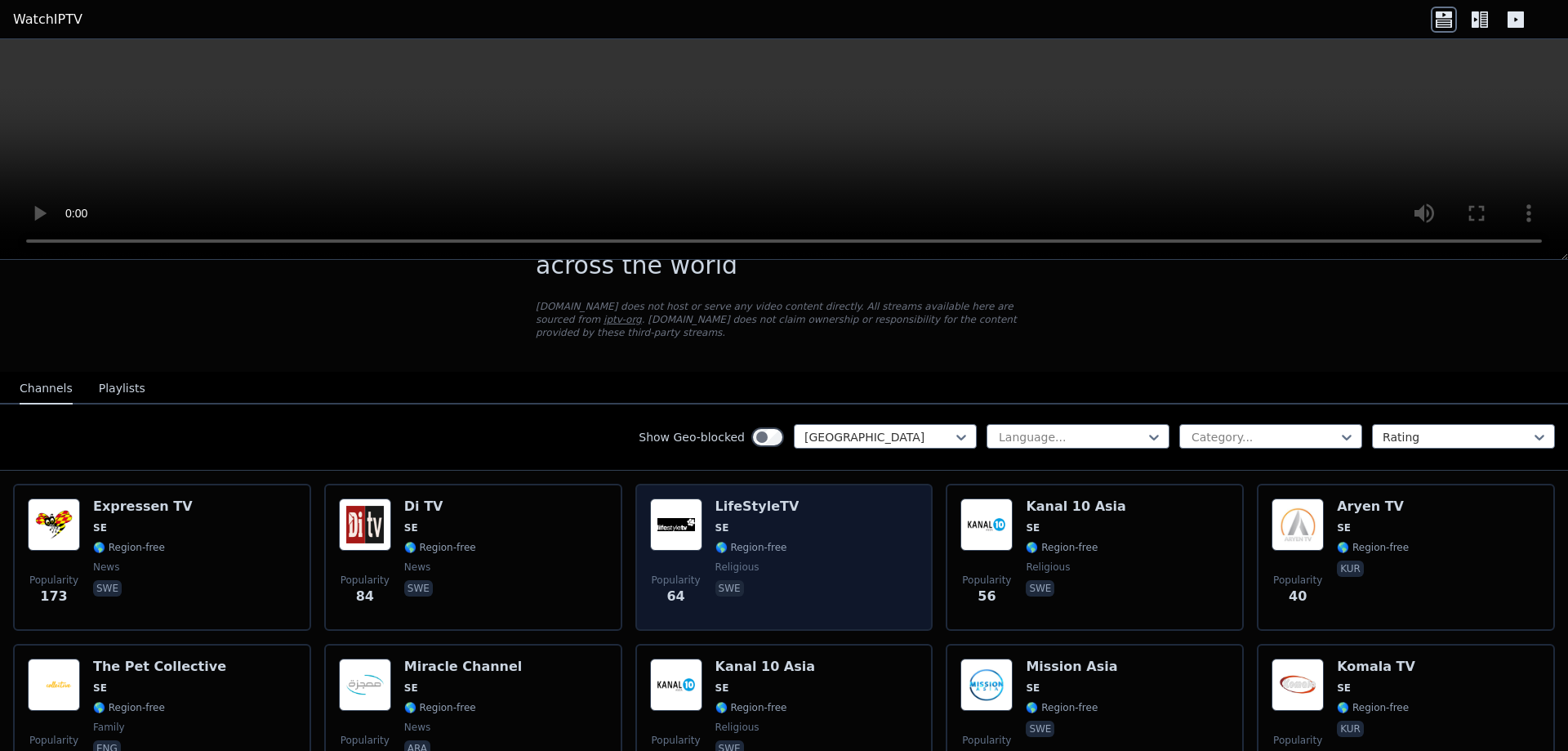
scroll to position [163, 0]
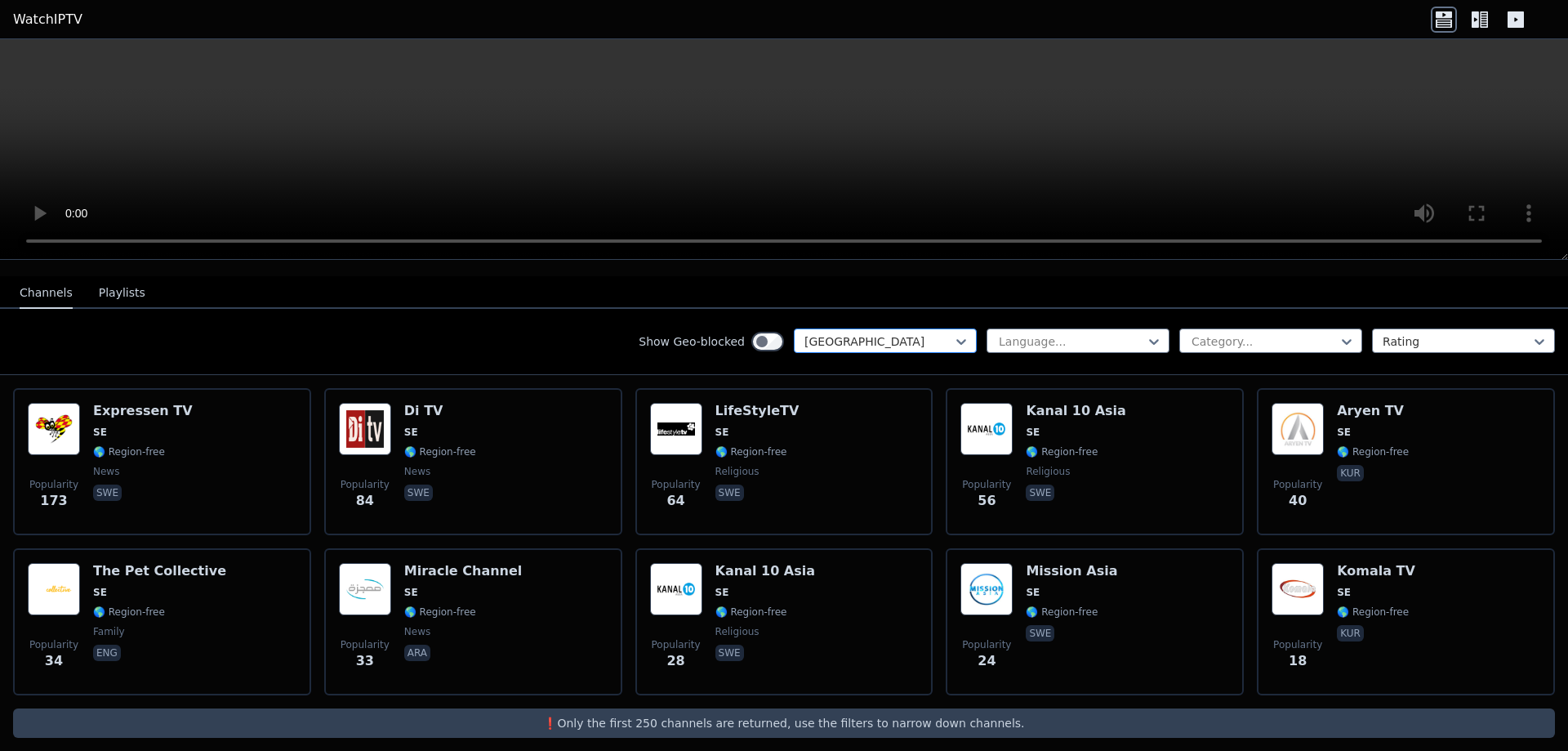
click at [896, 333] on div at bounding box center [879, 341] width 149 height 16
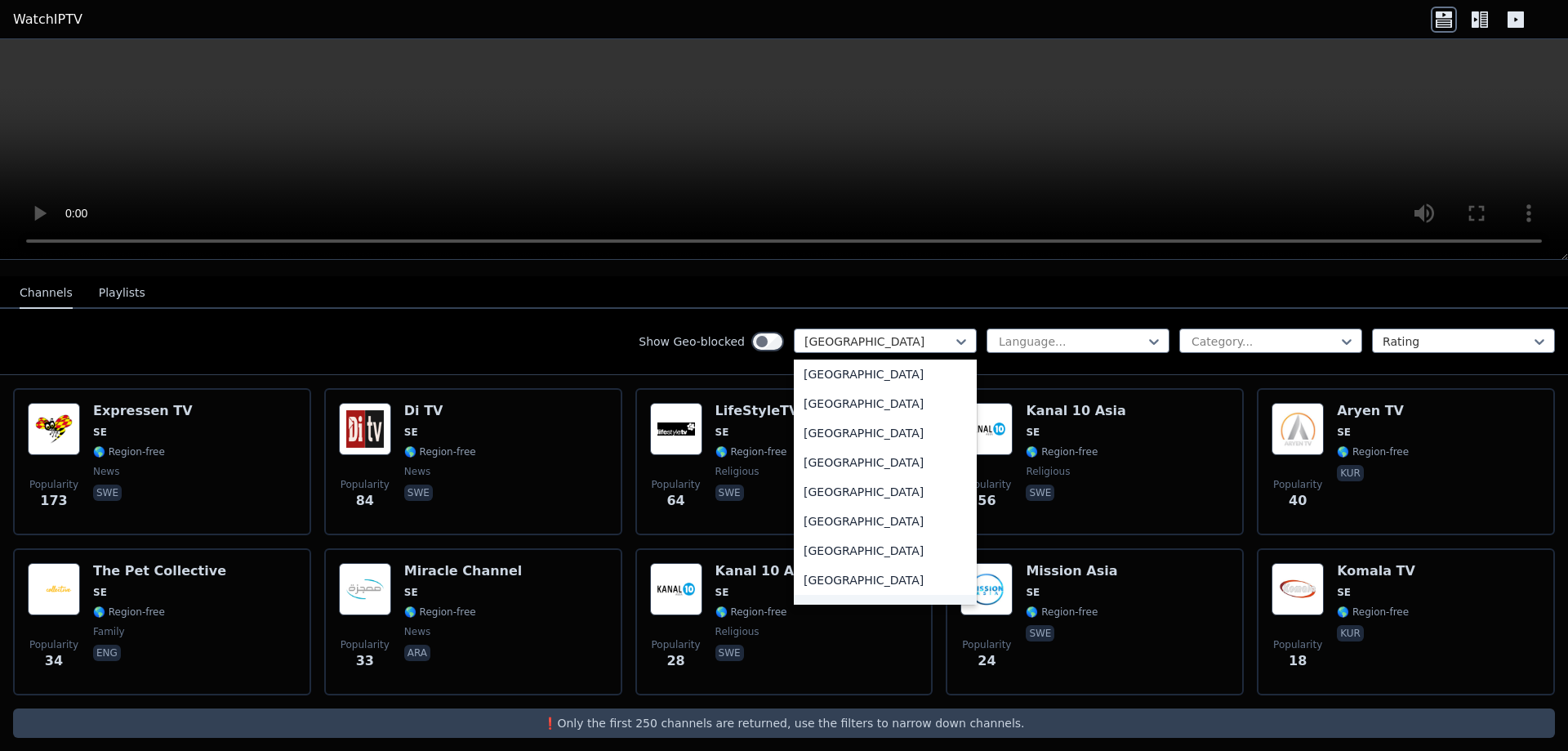
scroll to position [5672, 0]
click at [866, 416] on div "[GEOGRAPHIC_DATA]" at bounding box center [885, 426] width 183 height 29
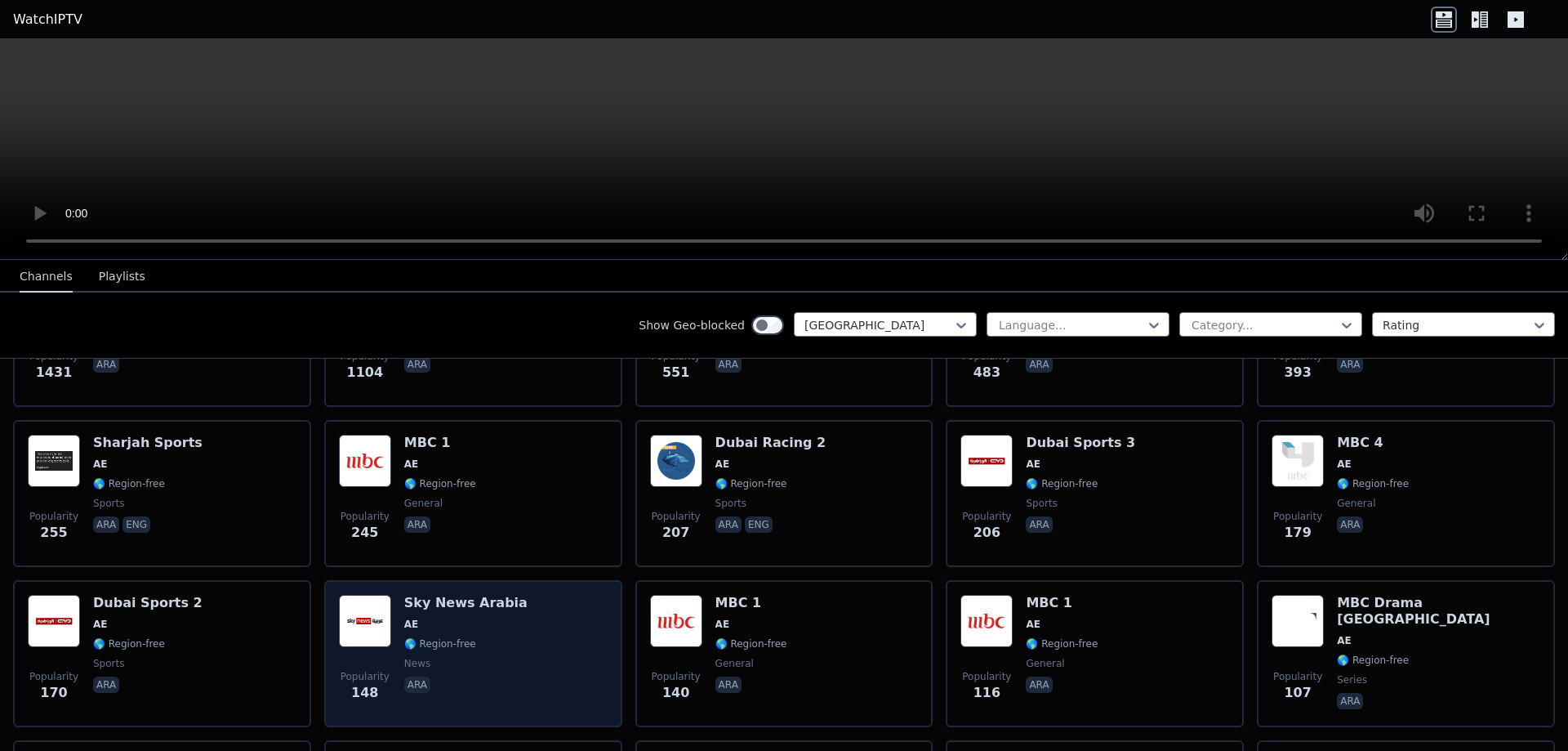
scroll to position [408, 0]
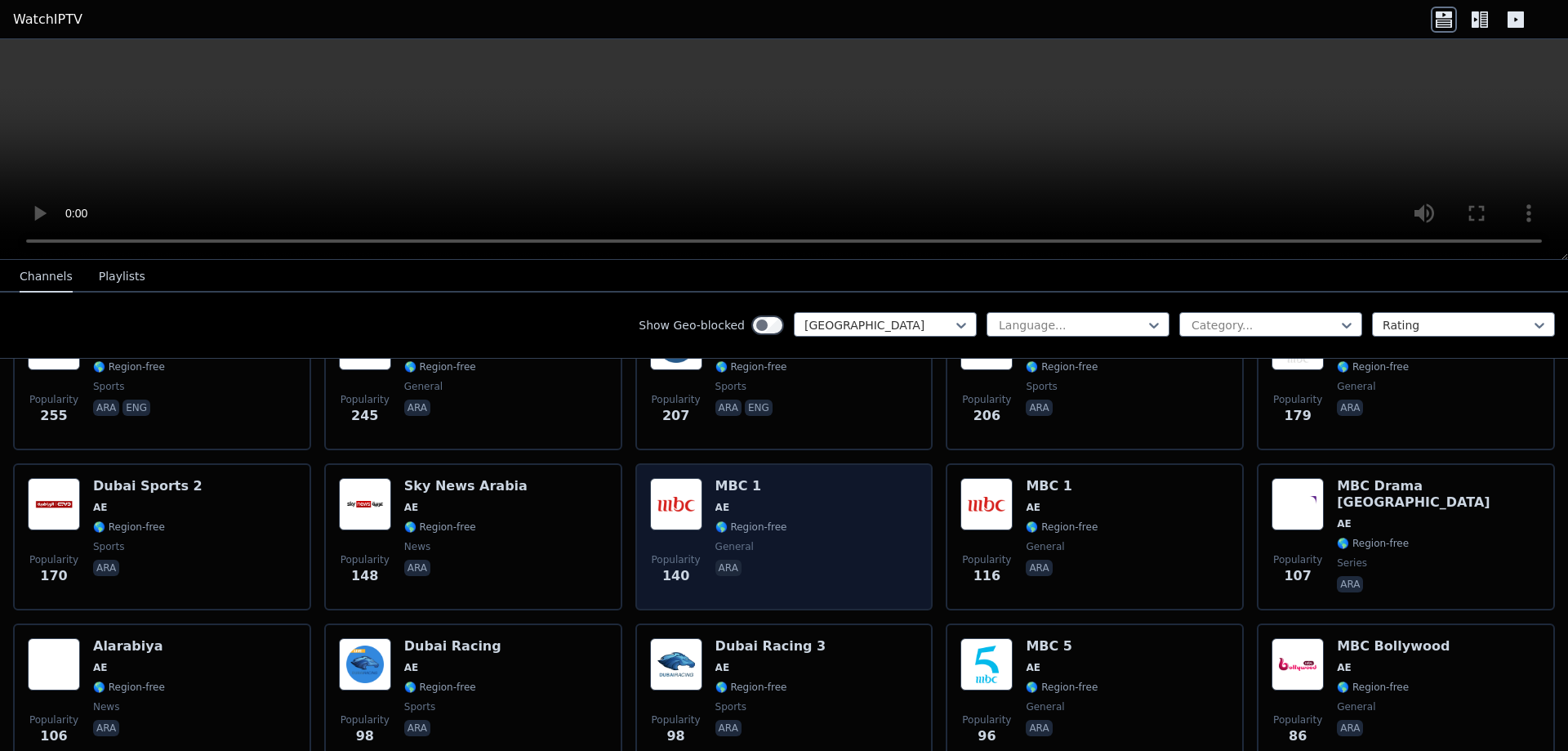
click at [818, 521] on div "Popularity 140 MBC 1 AE 🌎 Region-free general ara" at bounding box center [785, 537] width 269 height 118
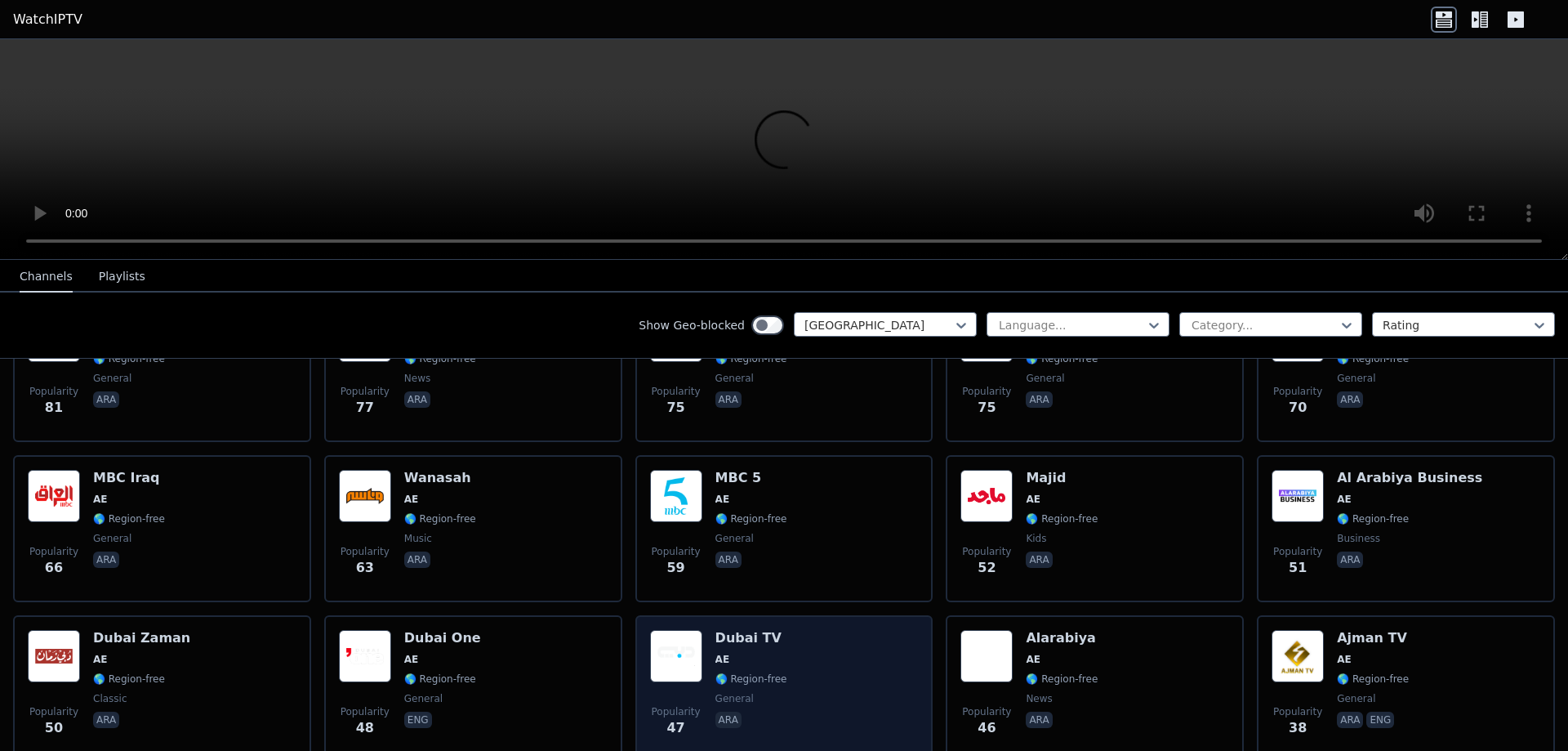
scroll to position [897, 0]
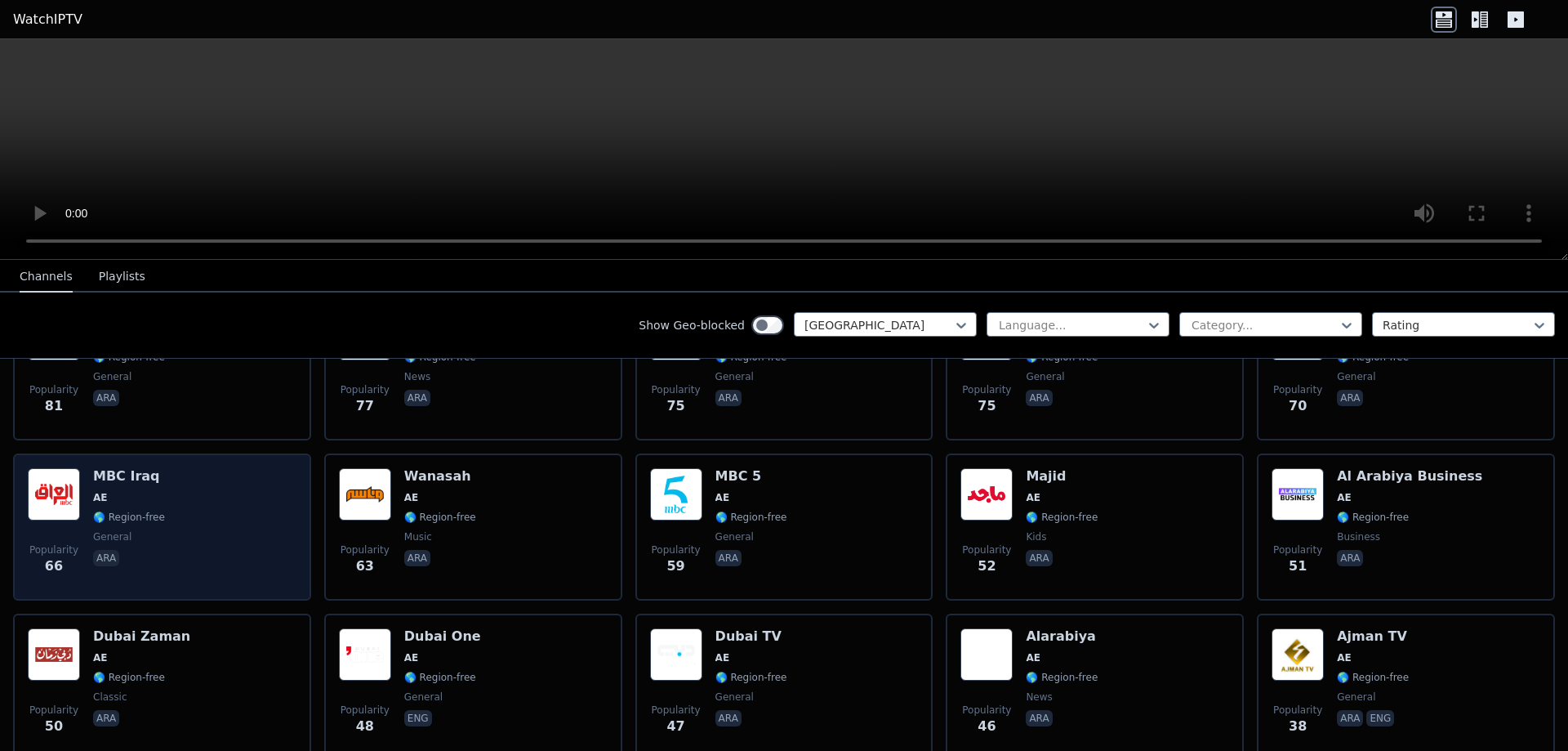
click at [223, 515] on div "Popularity 66 MBC [GEOGRAPHIC_DATA] AE 🌎 Region-free general ara" at bounding box center [162, 527] width 269 height 118
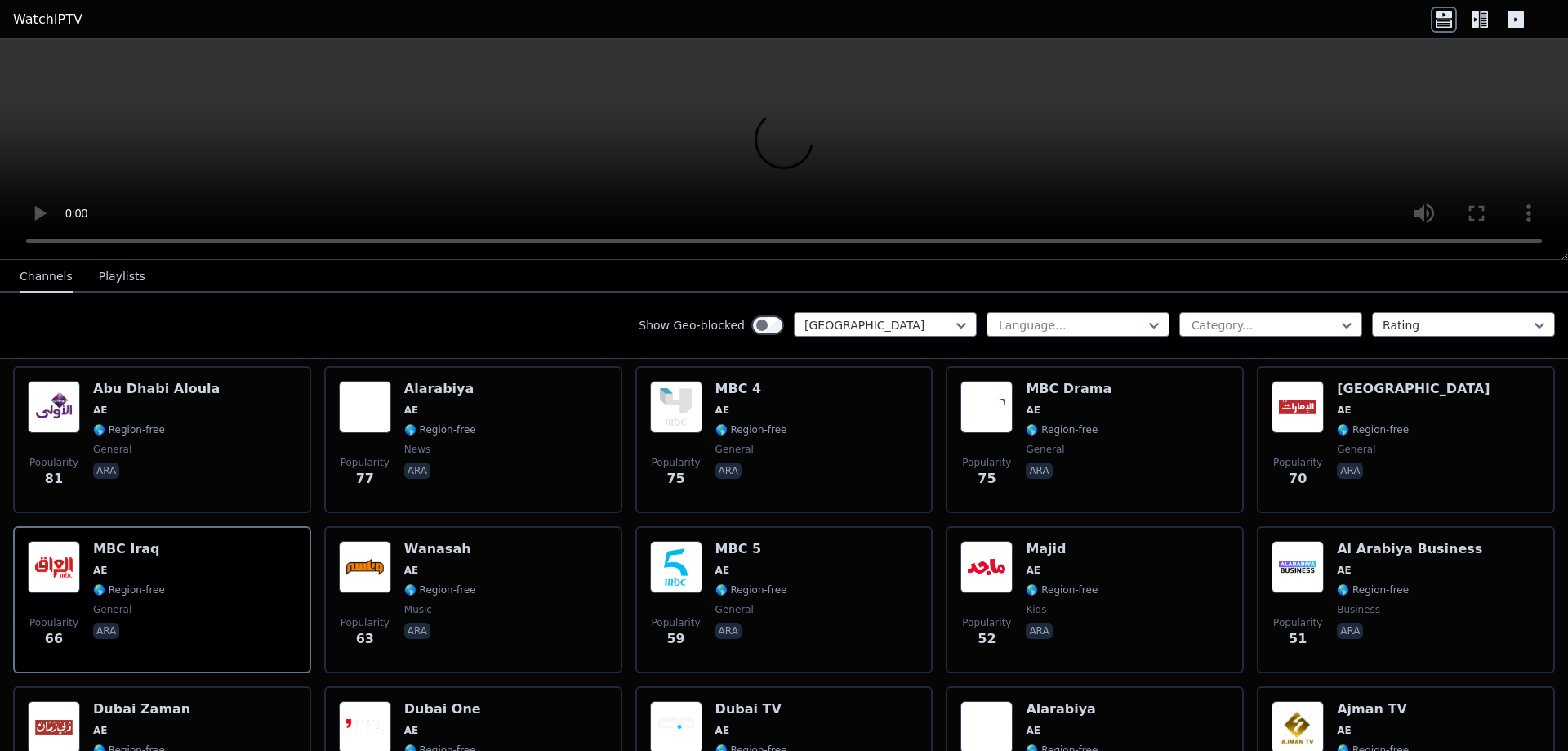
scroll to position [816, 0]
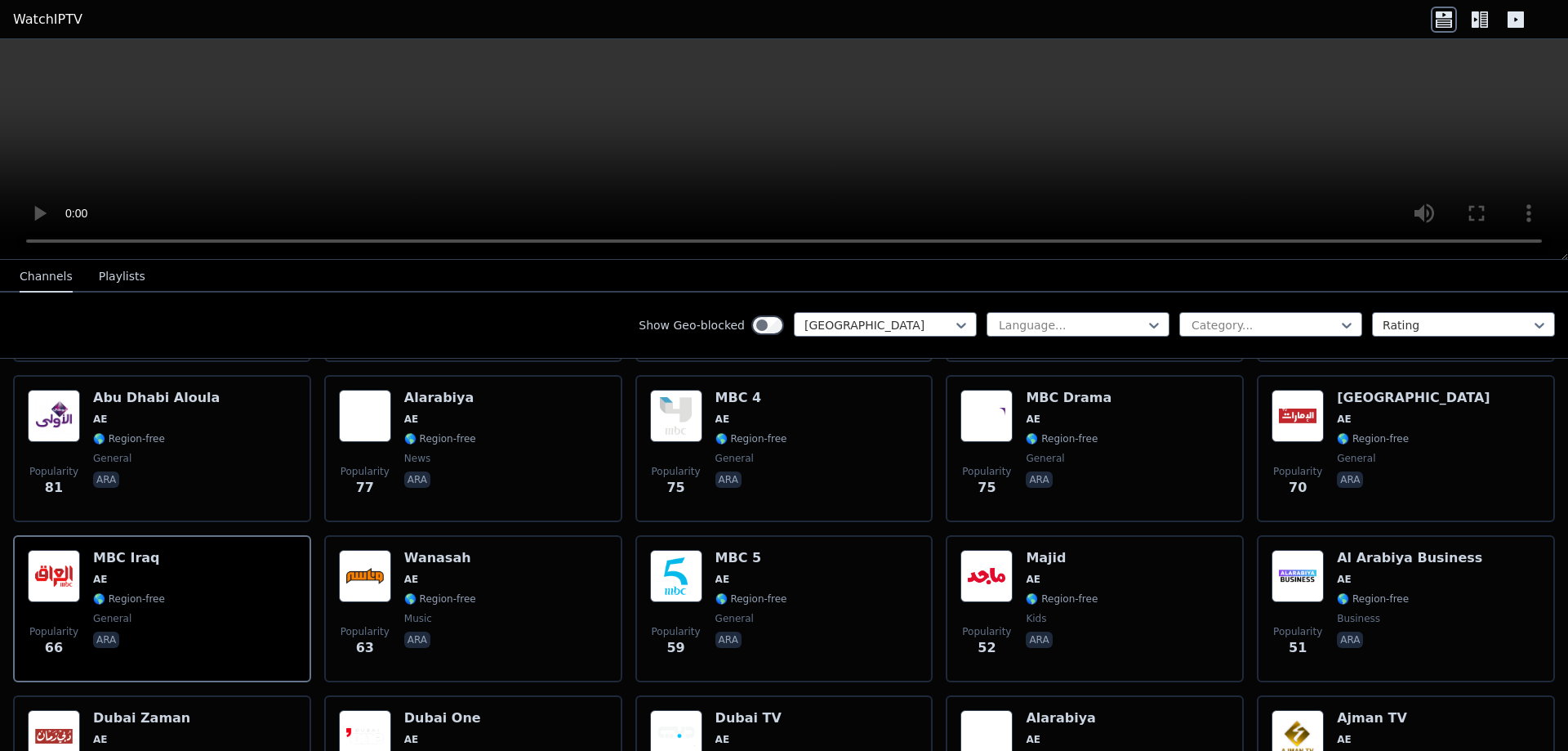
scroll to position [163, 0]
